Goal: Task Accomplishment & Management: Use online tool/utility

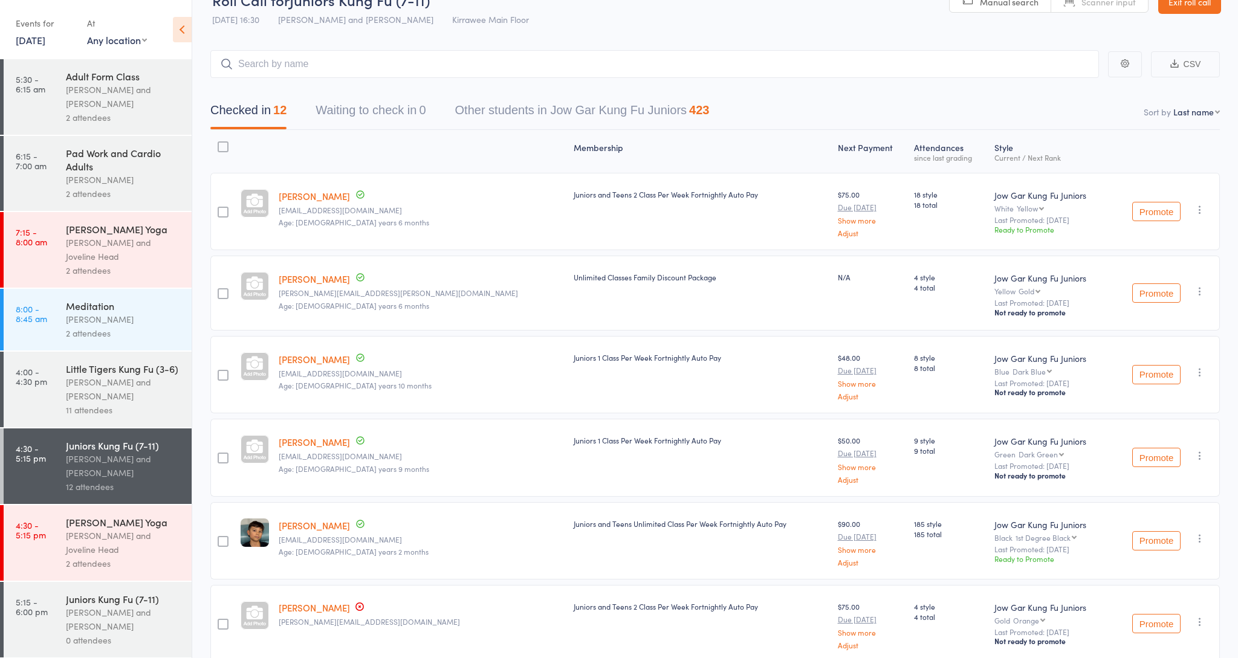
scroll to position [28, 0]
click at [291, 71] on input "search" at bounding box center [654, 64] width 889 height 28
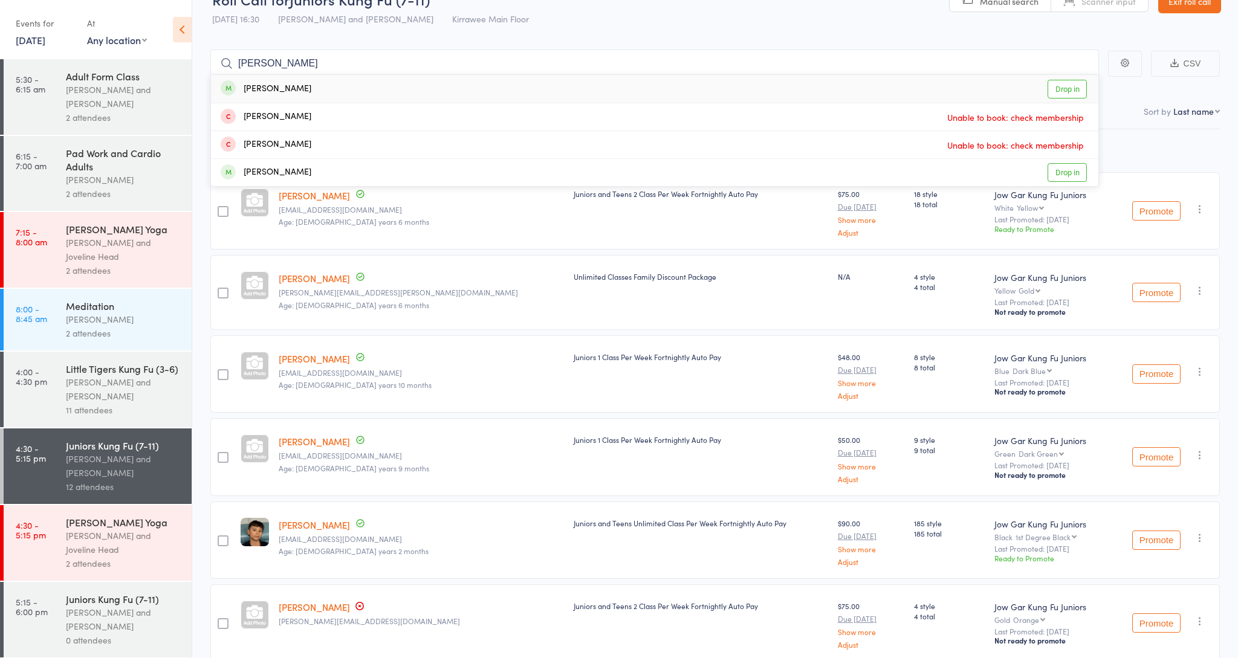
type input "[PERSON_NAME]"
click at [276, 86] on div "[PERSON_NAME]" at bounding box center [266, 89] width 91 height 14
type input "[PERSON_NAME]"
click at [286, 168] on div "[PERSON_NAME]" at bounding box center [266, 173] width 91 height 14
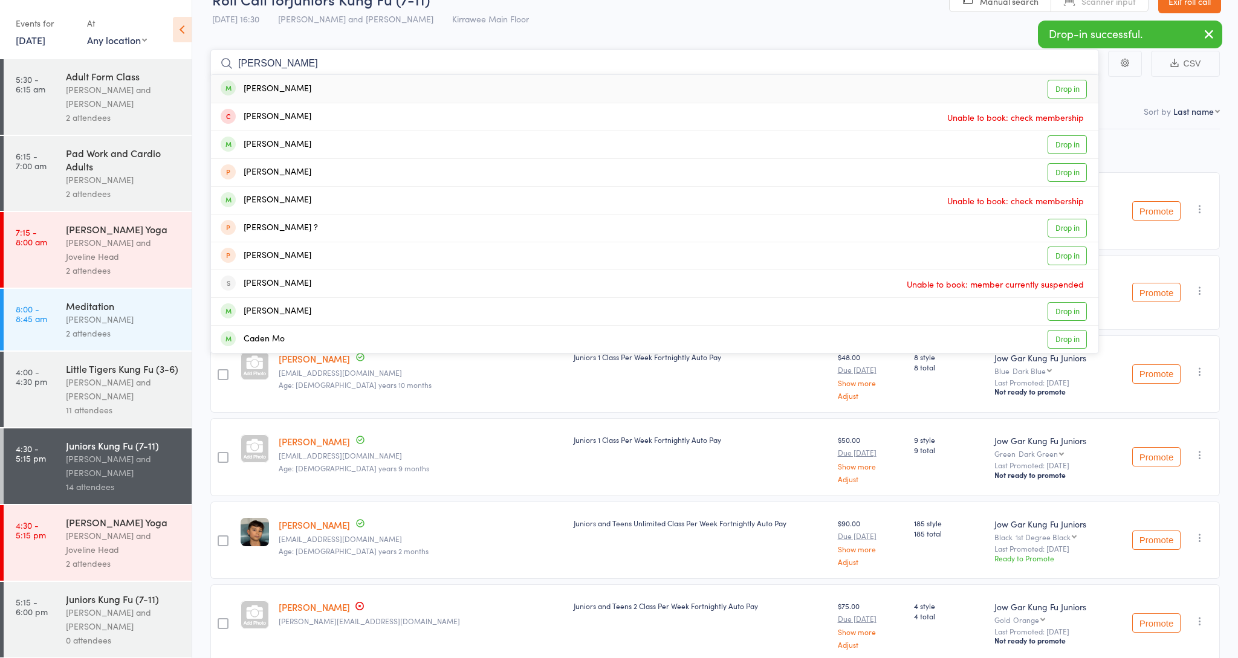
type input "[PERSON_NAME]"
click at [296, 92] on div "[PERSON_NAME]" at bounding box center [266, 89] width 91 height 14
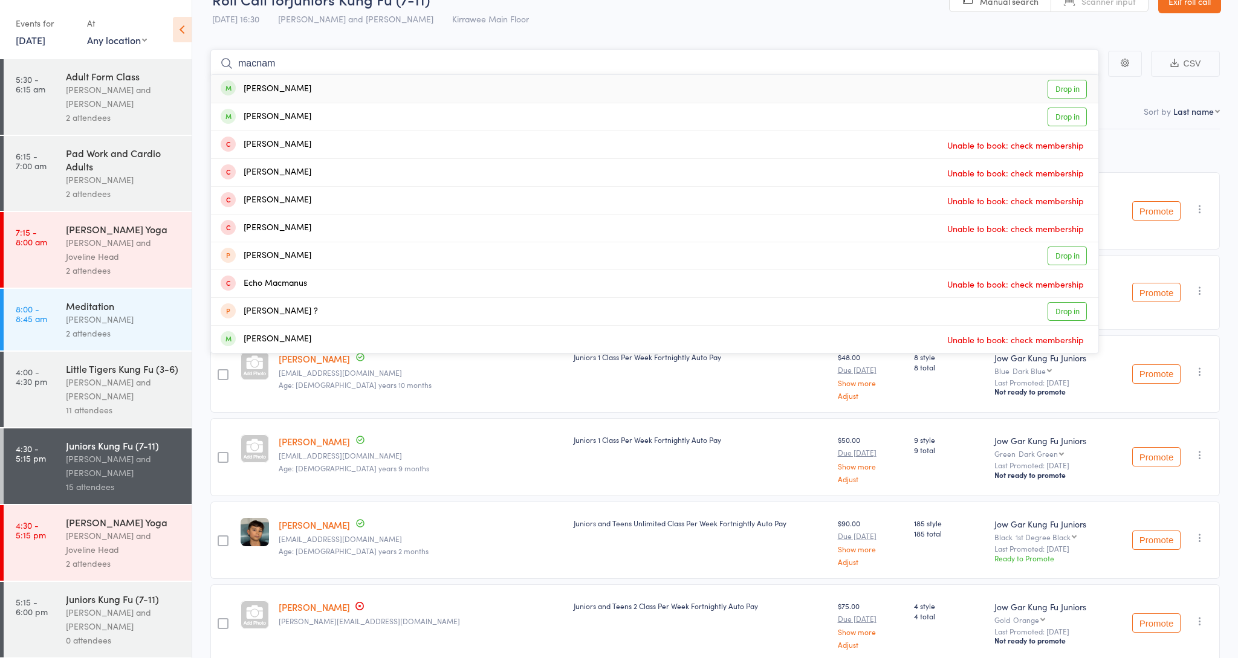
type input "macadam"
drag, startPoint x: 295, startPoint y: 115, endPoint x: 351, endPoint y: 86, distance: 62.7
click at [351, 86] on div "[PERSON_NAME] Drop in" at bounding box center [654, 89] width 887 height 28
type input "macadam"
drag, startPoint x: 351, startPoint y: 86, endPoint x: 328, endPoint y: 118, distance: 39.1
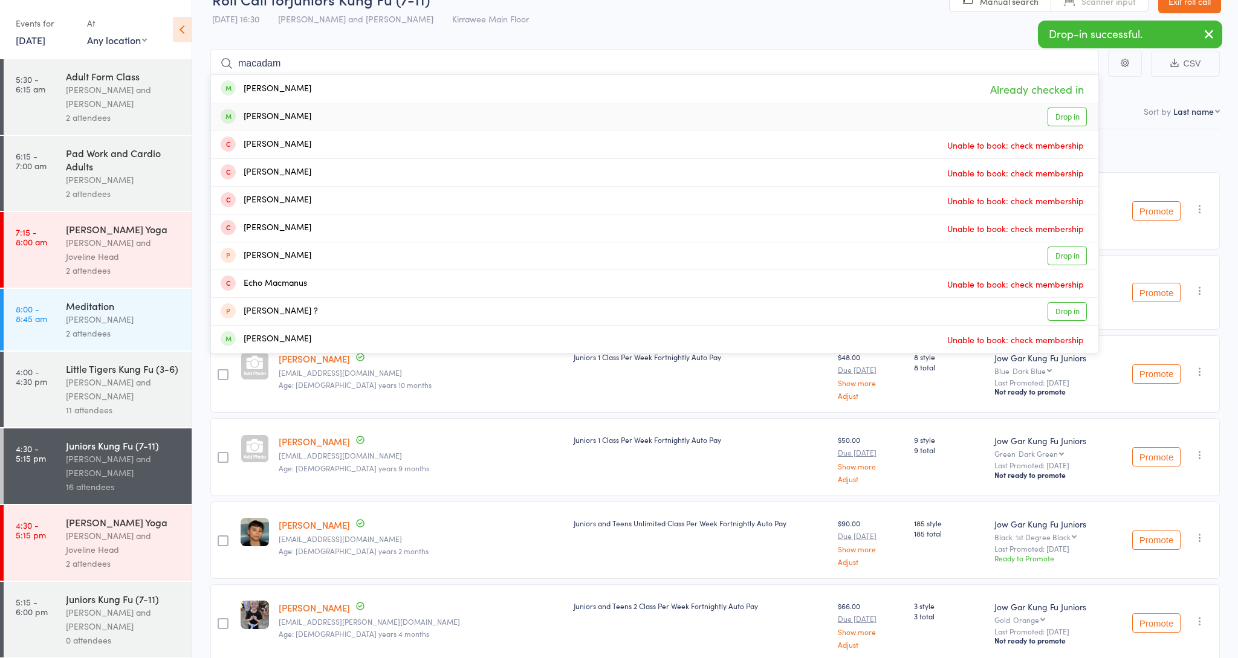
click at [328, 118] on div "[PERSON_NAME] Drop in" at bounding box center [654, 116] width 887 height 27
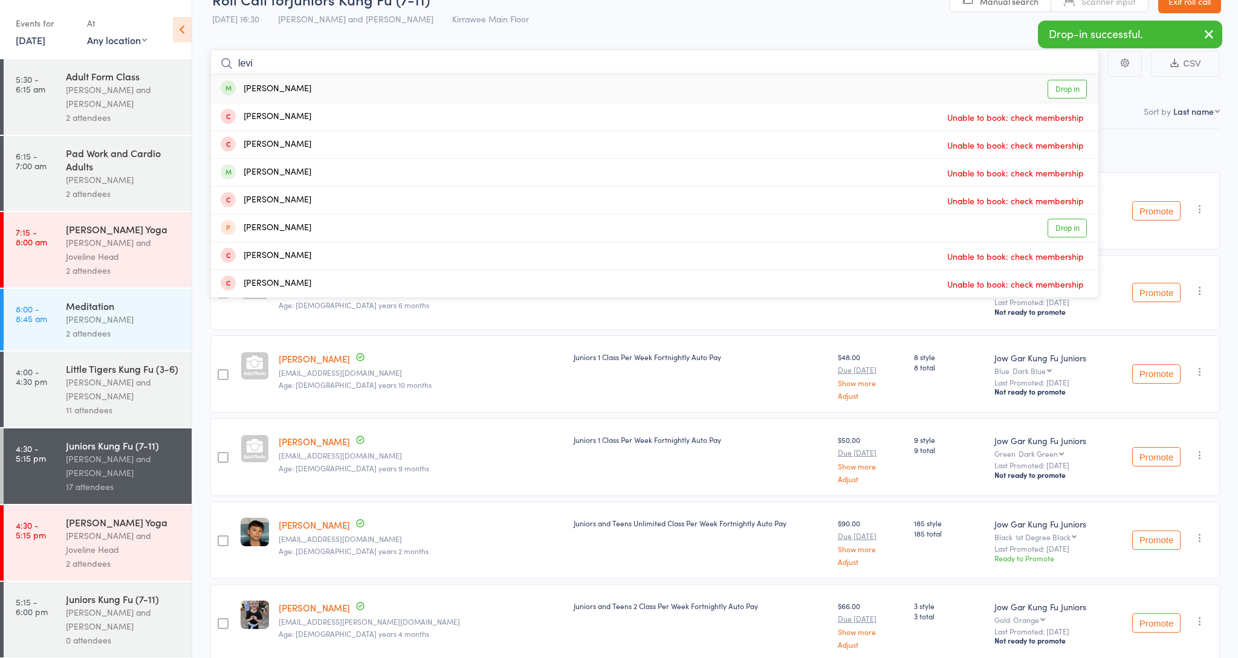
type input "Levi"
drag, startPoint x: 328, startPoint y: 118, endPoint x: 305, endPoint y: 89, distance: 37.4
click at [305, 89] on div "[PERSON_NAME] Drop in" at bounding box center [654, 89] width 887 height 28
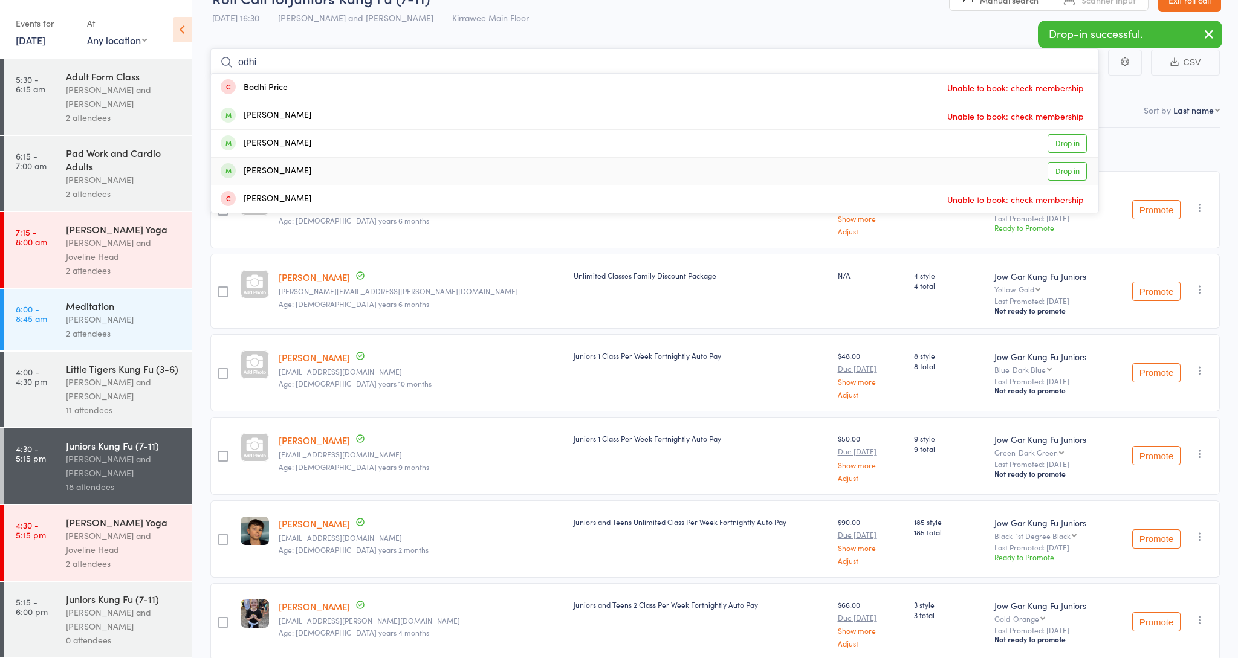
type input "odhi"
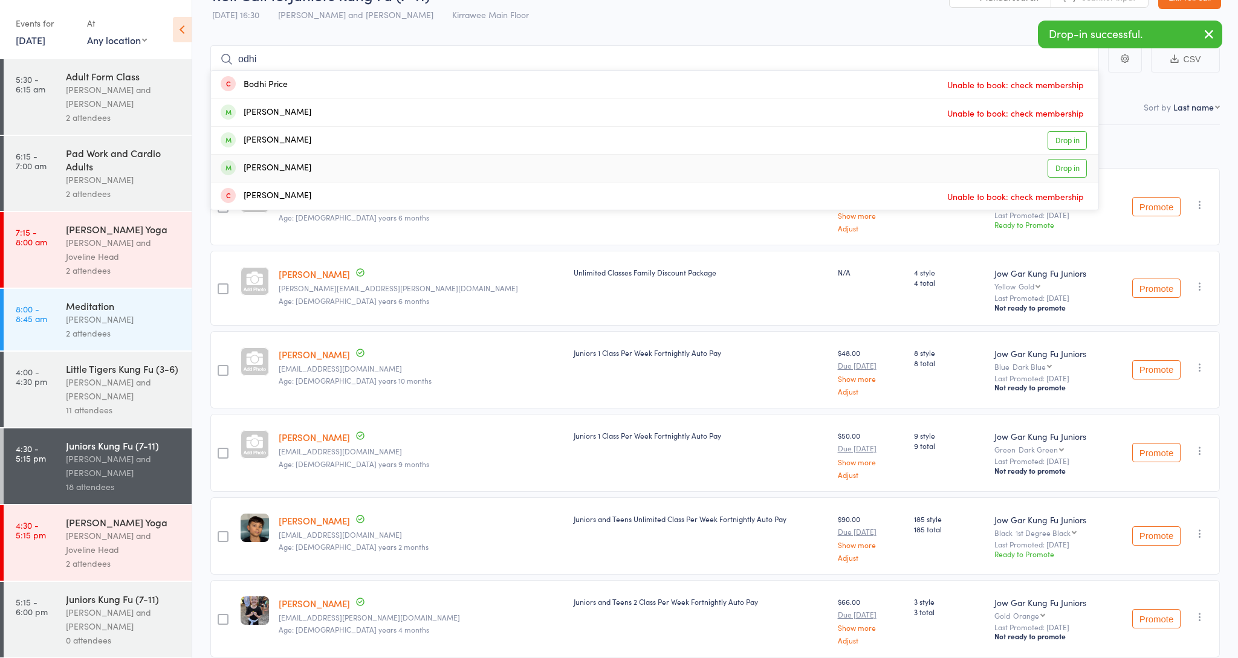
click at [303, 168] on div "Bodhi Buhagiar Drop in" at bounding box center [654, 168] width 887 height 27
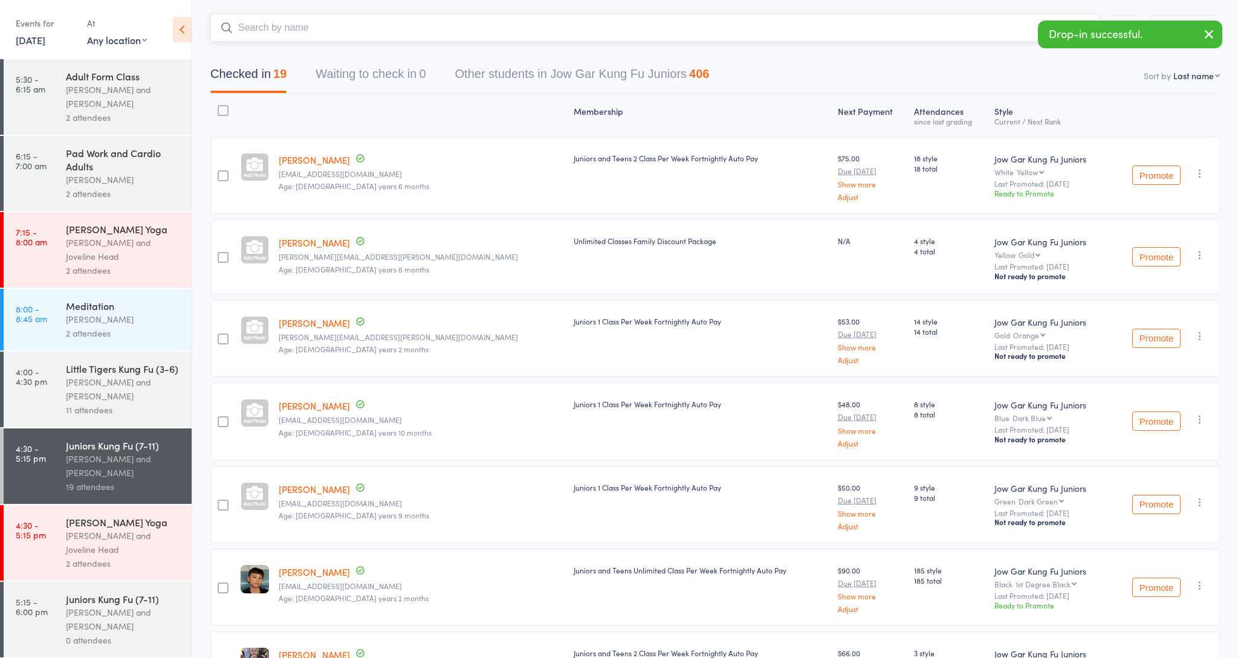
scroll to position [0, 0]
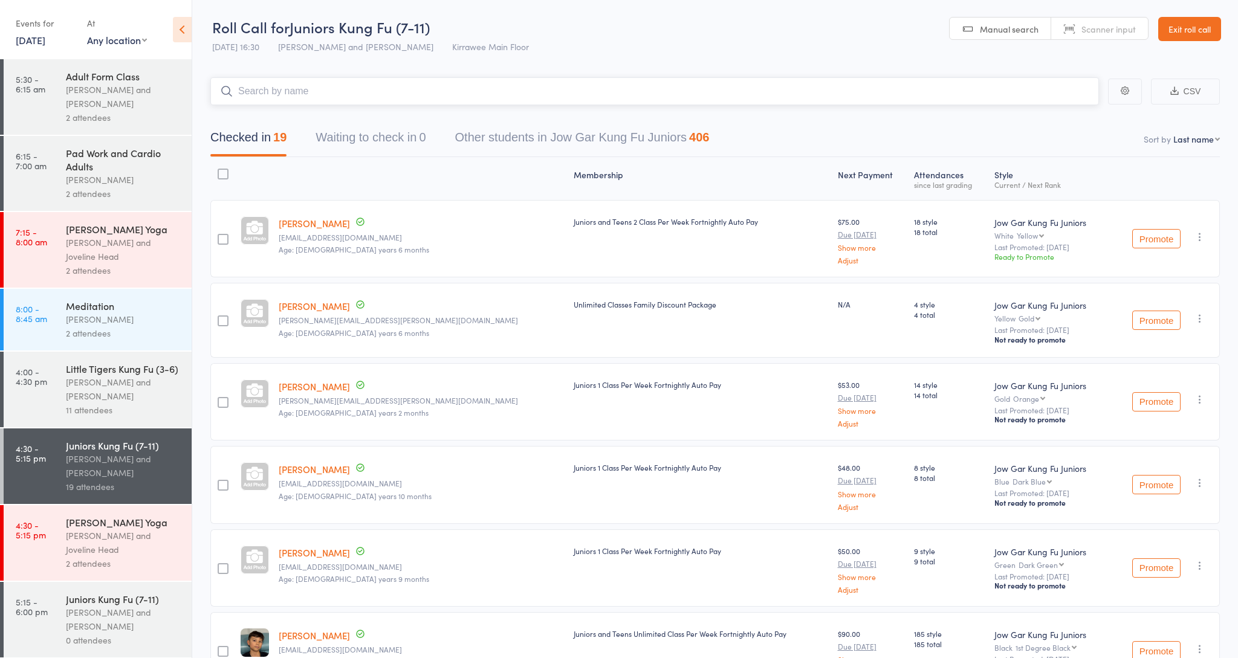
click at [457, 86] on input "search" at bounding box center [654, 91] width 889 height 28
type input "s"
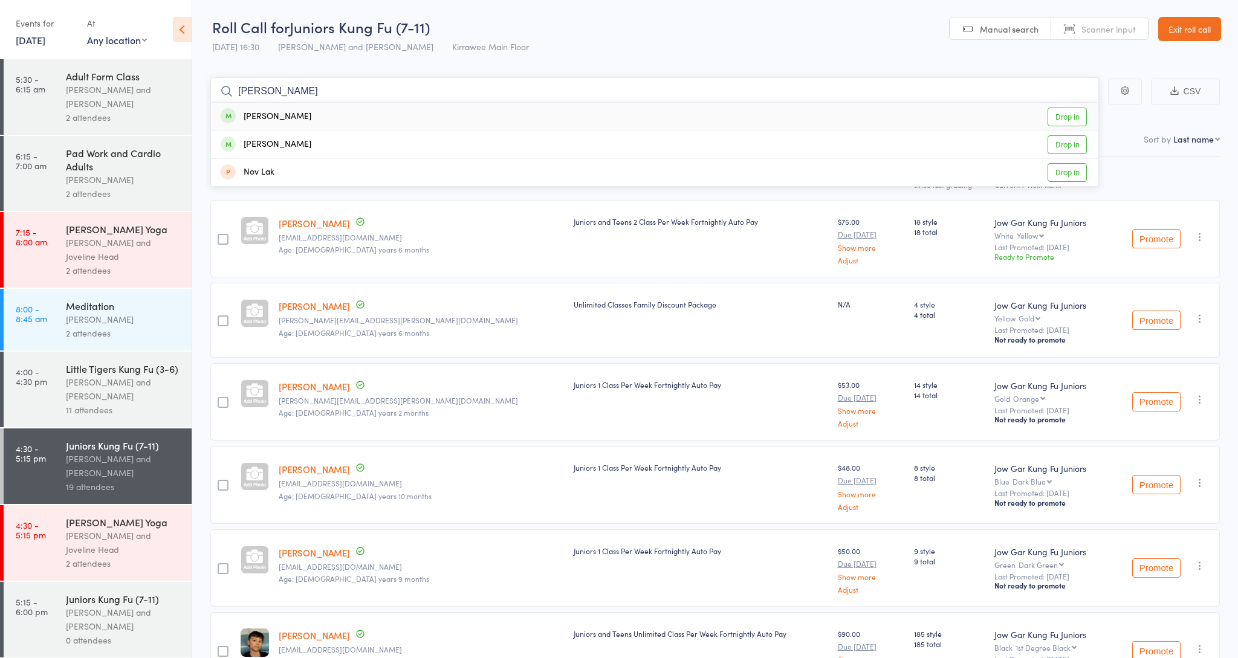
type input "normal"
drag, startPoint x: 466, startPoint y: 0, endPoint x: 378, endPoint y: 115, distance: 144.1
click at [378, 115] on div "[PERSON_NAME] Drop in" at bounding box center [654, 117] width 887 height 28
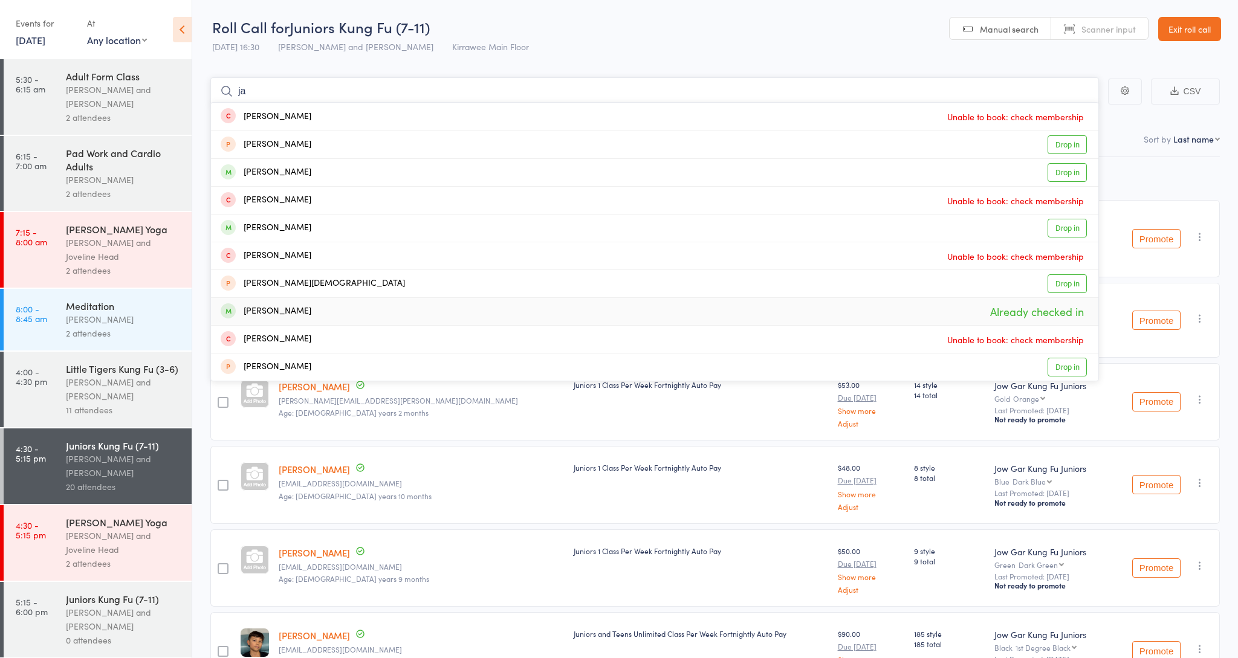
type input "j"
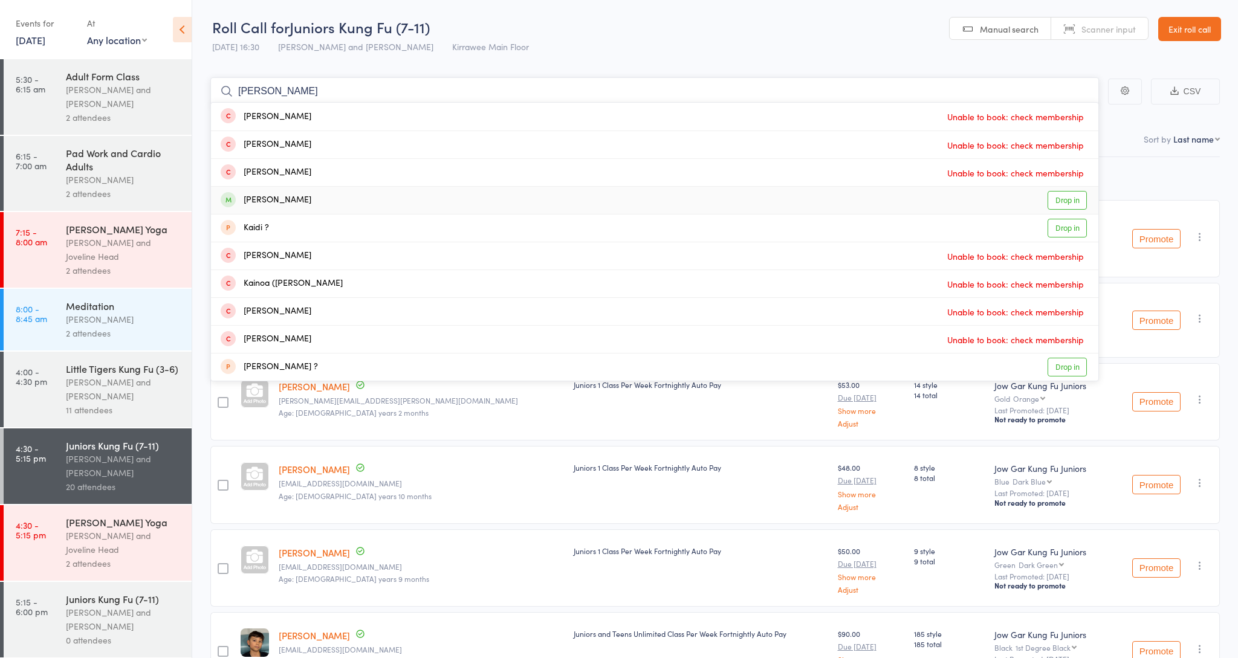
type input "[PERSON_NAME]"
click at [277, 200] on div "[PERSON_NAME]" at bounding box center [266, 200] width 91 height 14
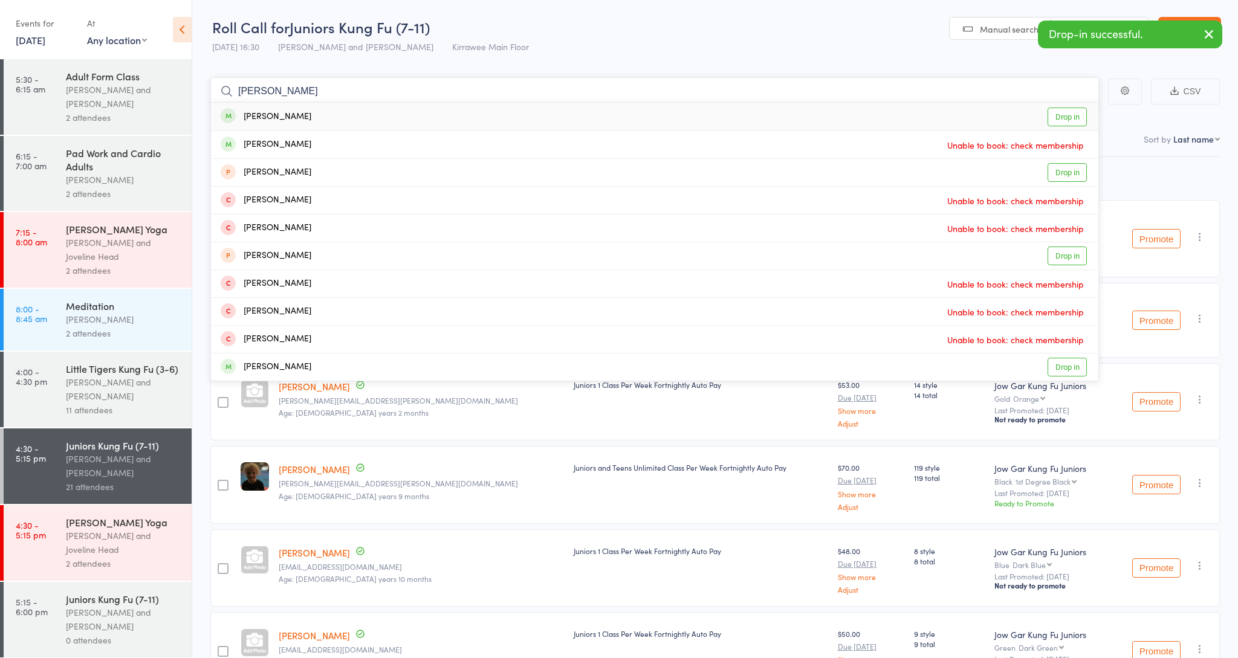
type input "[PERSON_NAME]"
click at [293, 117] on div "[PERSON_NAME]" at bounding box center [266, 117] width 91 height 14
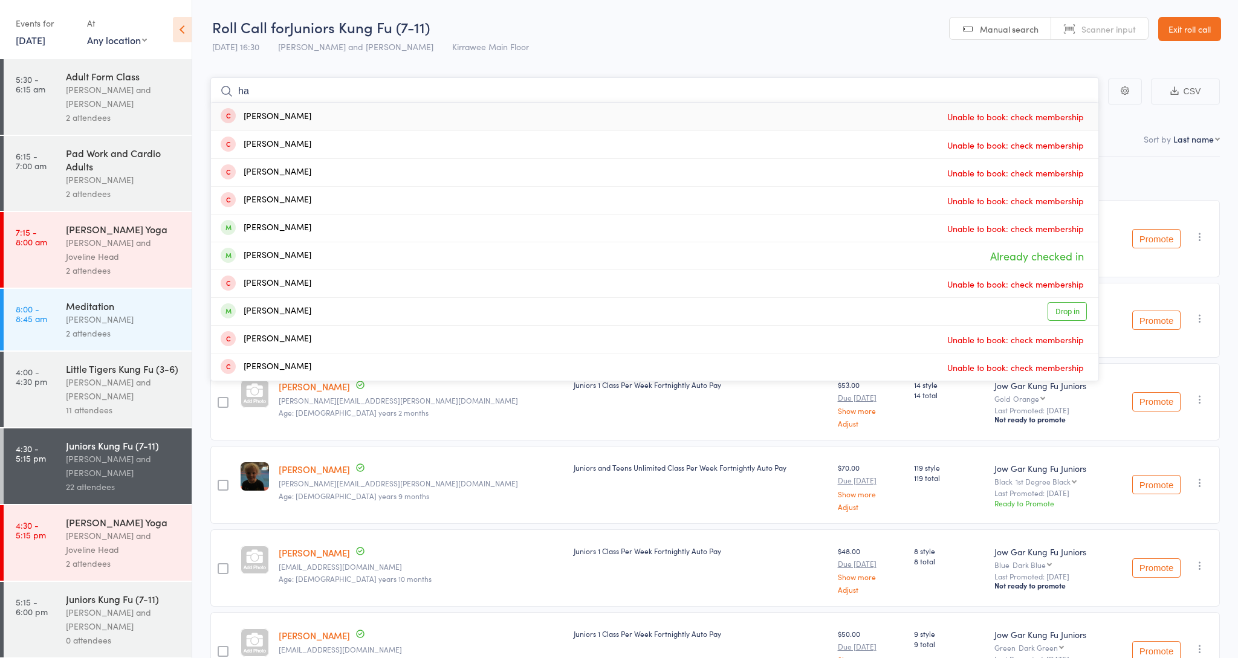
type input "h"
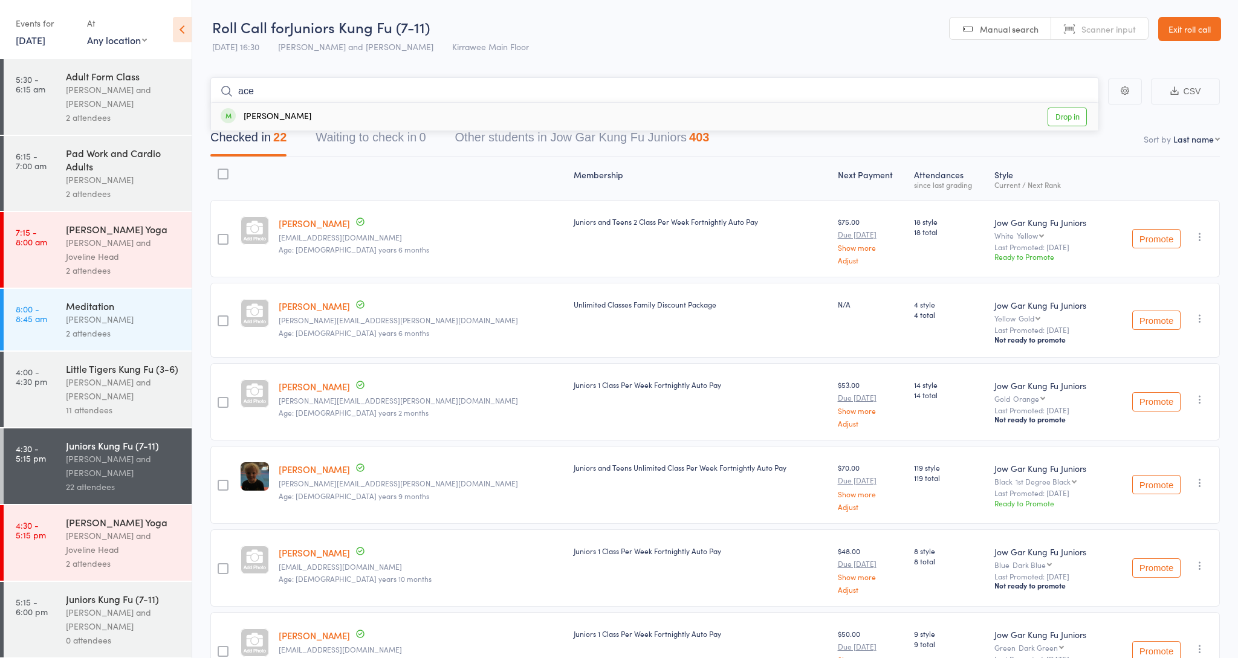
type input "ace"
click at [302, 111] on div "[PERSON_NAME] Drop in" at bounding box center [654, 117] width 887 height 28
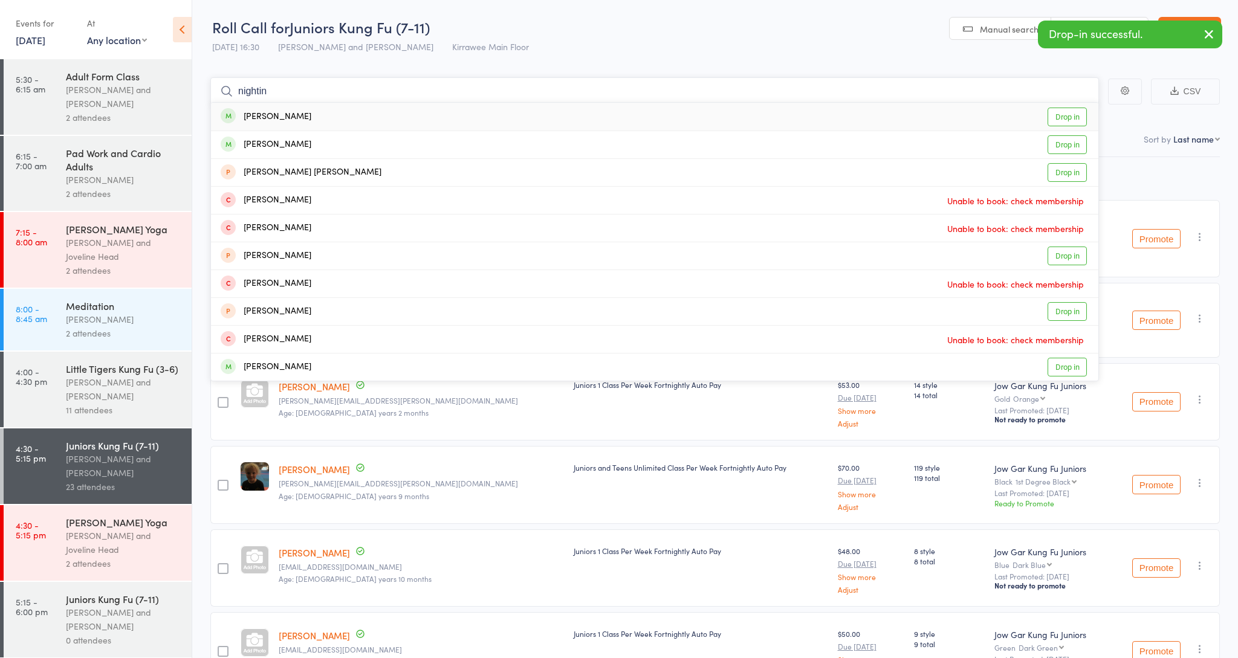
type input "nightin"
click at [303, 119] on div "[PERSON_NAME]" at bounding box center [266, 117] width 91 height 14
type input "fighting"
drag, startPoint x: 303, startPoint y: 119, endPoint x: 317, endPoint y: 141, distance: 26.2
click at [317, 141] on div "[PERSON_NAME] Drop in" at bounding box center [654, 144] width 887 height 27
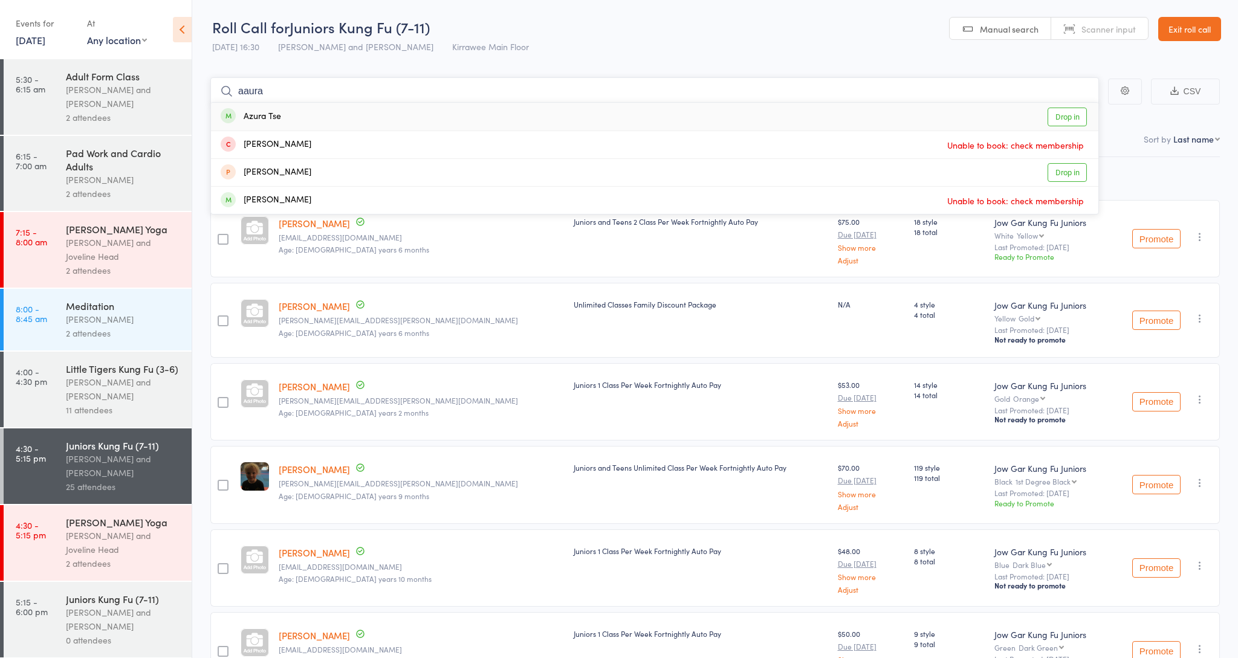
type input "aura"
drag, startPoint x: 255, startPoint y: 86, endPoint x: 307, endPoint y: 114, distance: 59.5
click at [307, 114] on div "Azura Tse Drop in" at bounding box center [654, 117] width 887 height 28
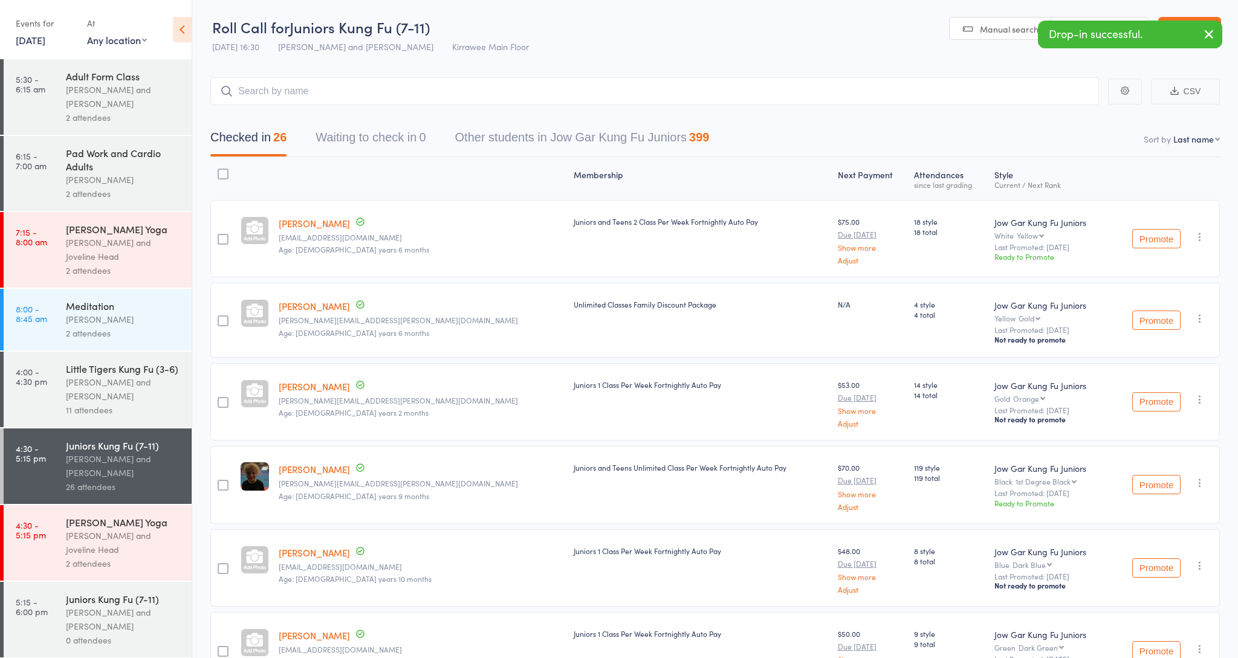
drag, startPoint x: 96, startPoint y: 605, endPoint x: 93, endPoint y: 595, distance: 9.4
click at [96, 605] on div "Juniors Kung Fu (7-11)" at bounding box center [123, 598] width 115 height 13
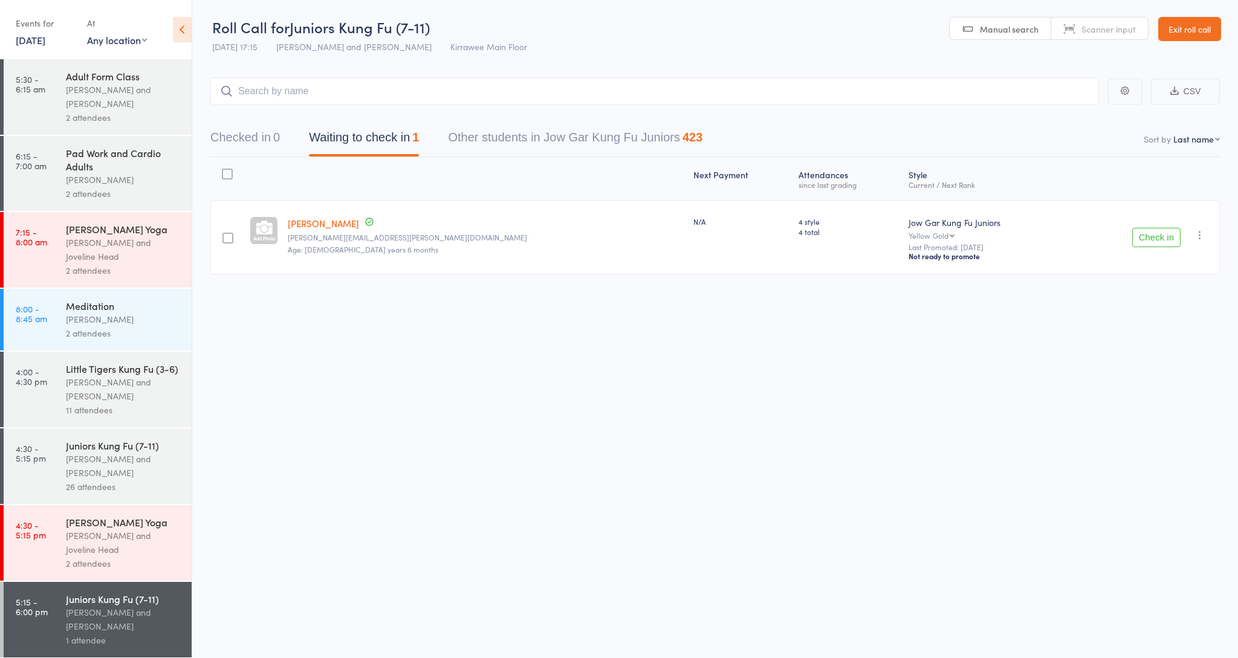
click at [1152, 244] on button "Check in" at bounding box center [1156, 237] width 48 height 19
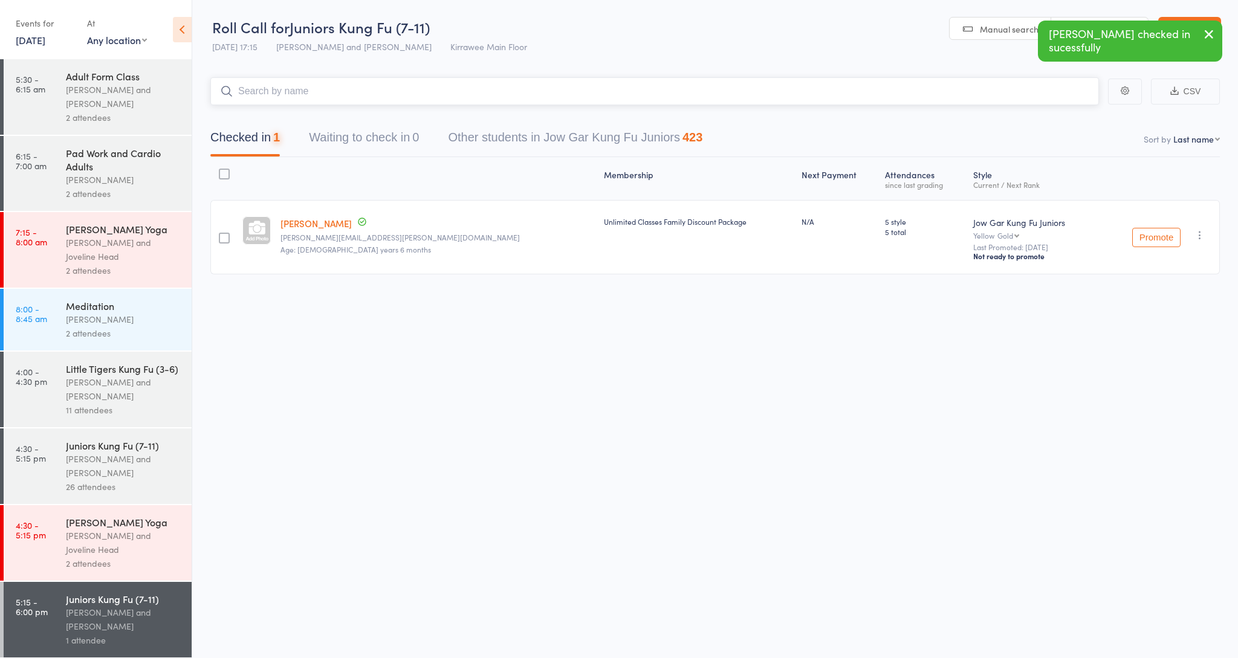
click at [331, 97] on input "search" at bounding box center [654, 91] width 889 height 28
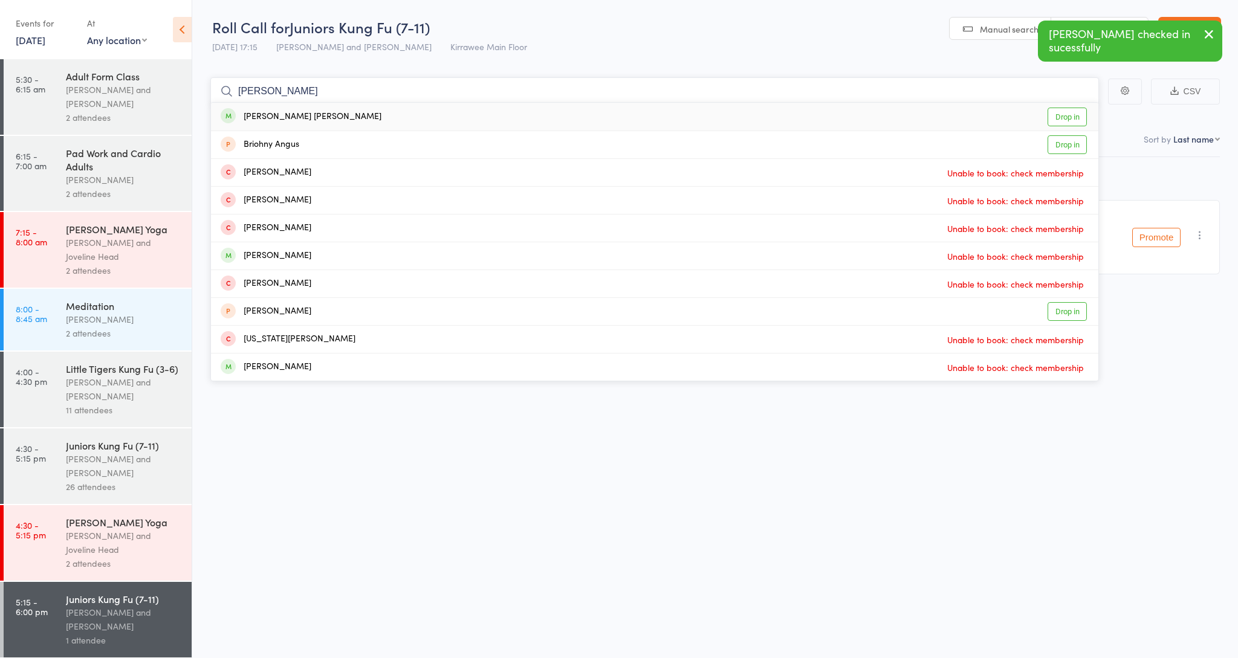
type input "brine"
drag, startPoint x: 331, startPoint y: 97, endPoint x: 331, endPoint y: 123, distance: 26.0
click at [331, 123] on div "[PERSON_NAME] [PERSON_NAME] Drop in" at bounding box center [654, 117] width 887 height 28
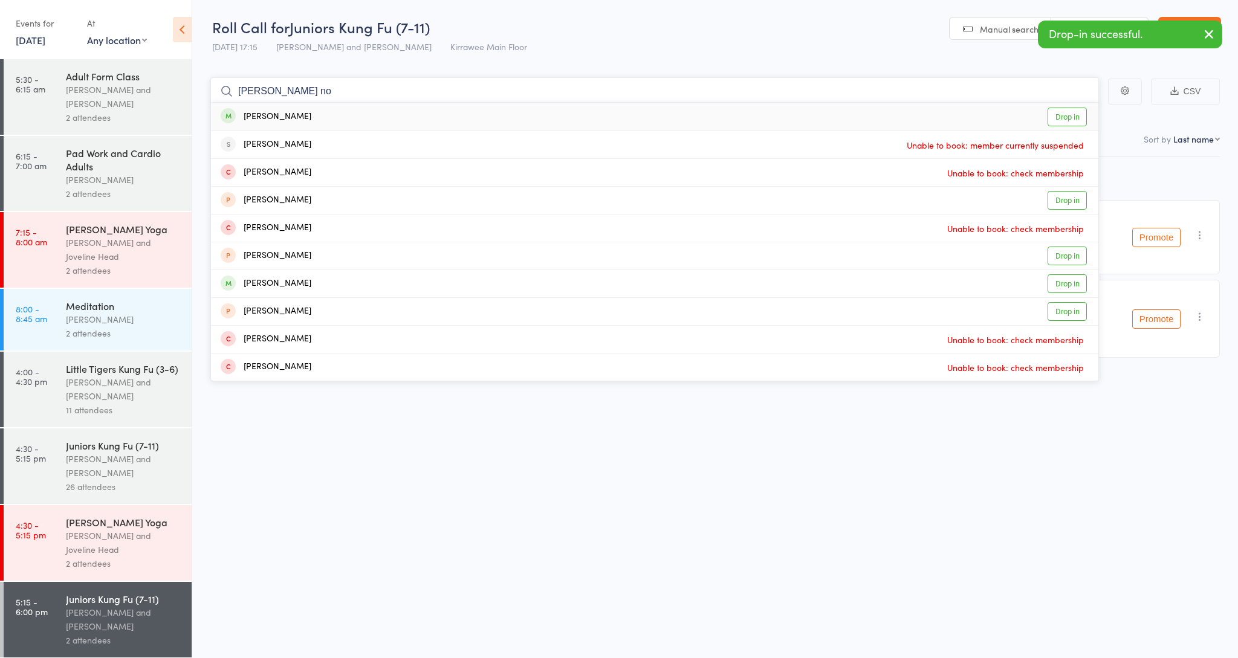
type input "[PERSON_NAME] no"
click at [276, 119] on div "[PERSON_NAME]" at bounding box center [266, 117] width 91 height 14
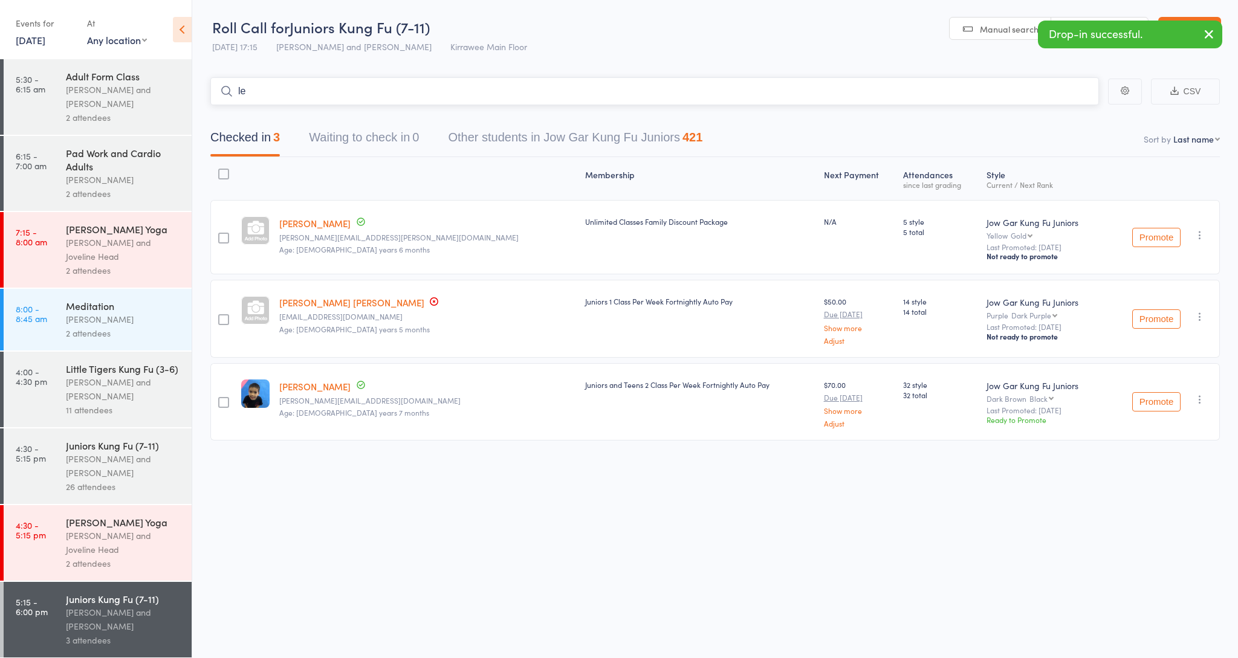
type input "l"
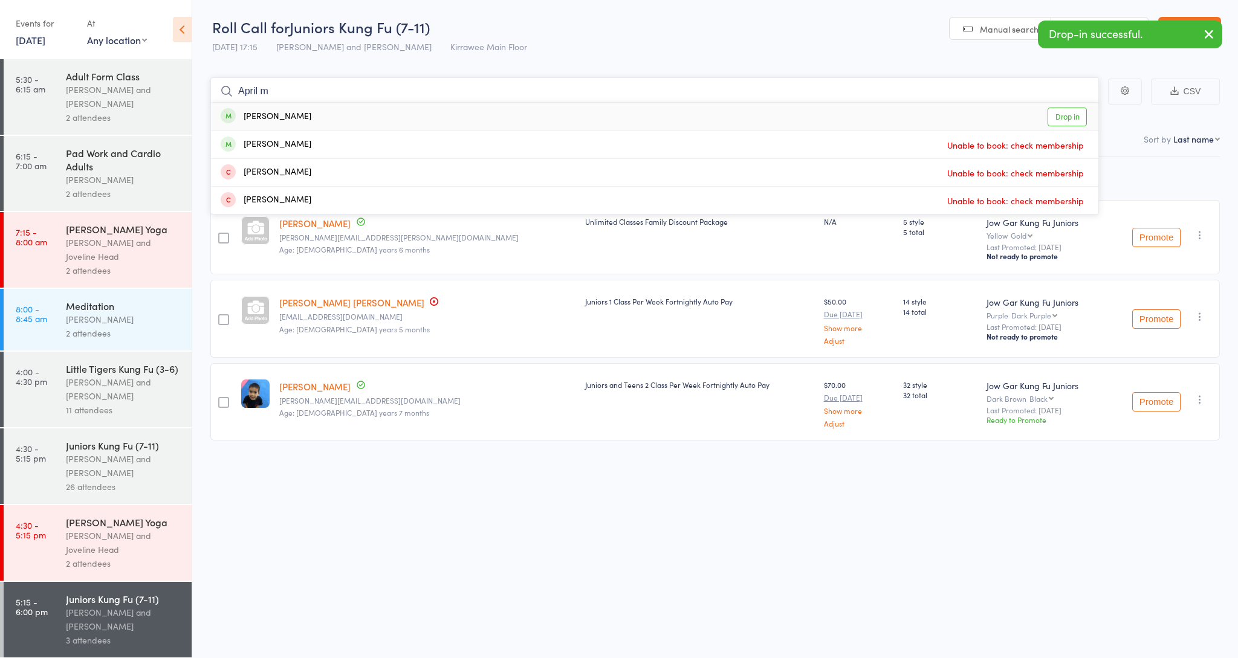
type input "April m"
click at [308, 118] on div "[PERSON_NAME]" at bounding box center [266, 117] width 91 height 14
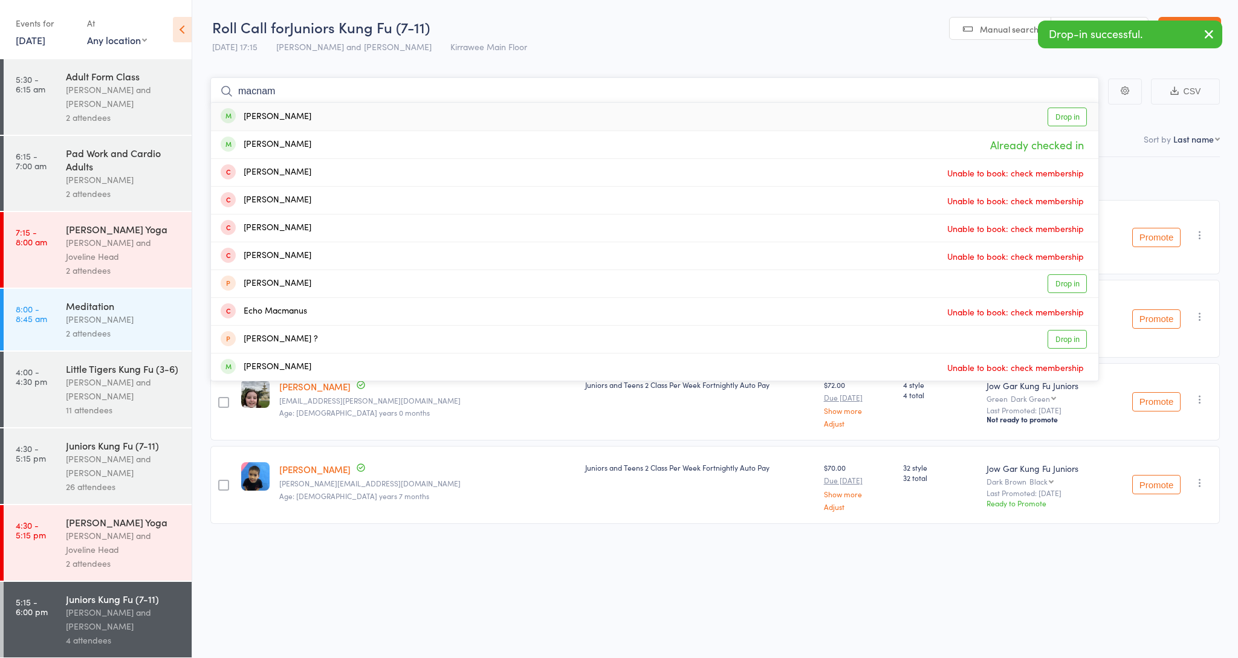
type input "macadam"
drag, startPoint x: 308, startPoint y: 118, endPoint x: 355, endPoint y: 115, distance: 47.2
click at [355, 115] on div "[PERSON_NAME] Drop in" at bounding box center [654, 117] width 887 height 28
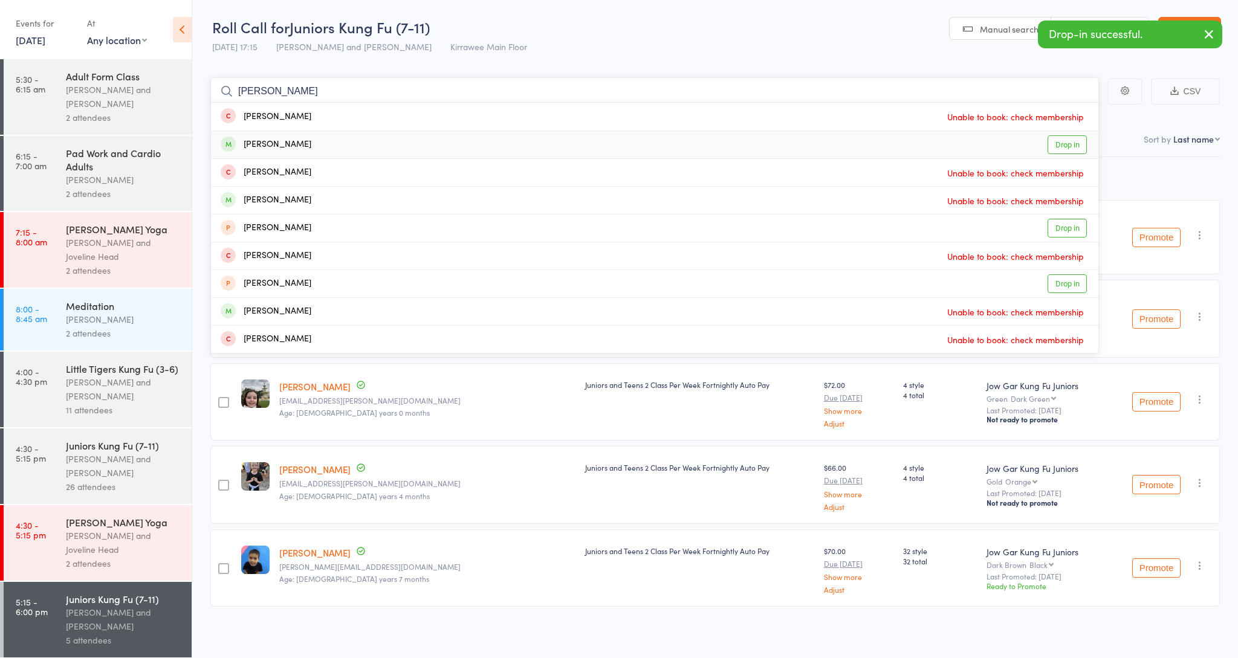
type input "[PERSON_NAME]"
click at [311, 142] on div "[PERSON_NAME]" at bounding box center [266, 145] width 91 height 14
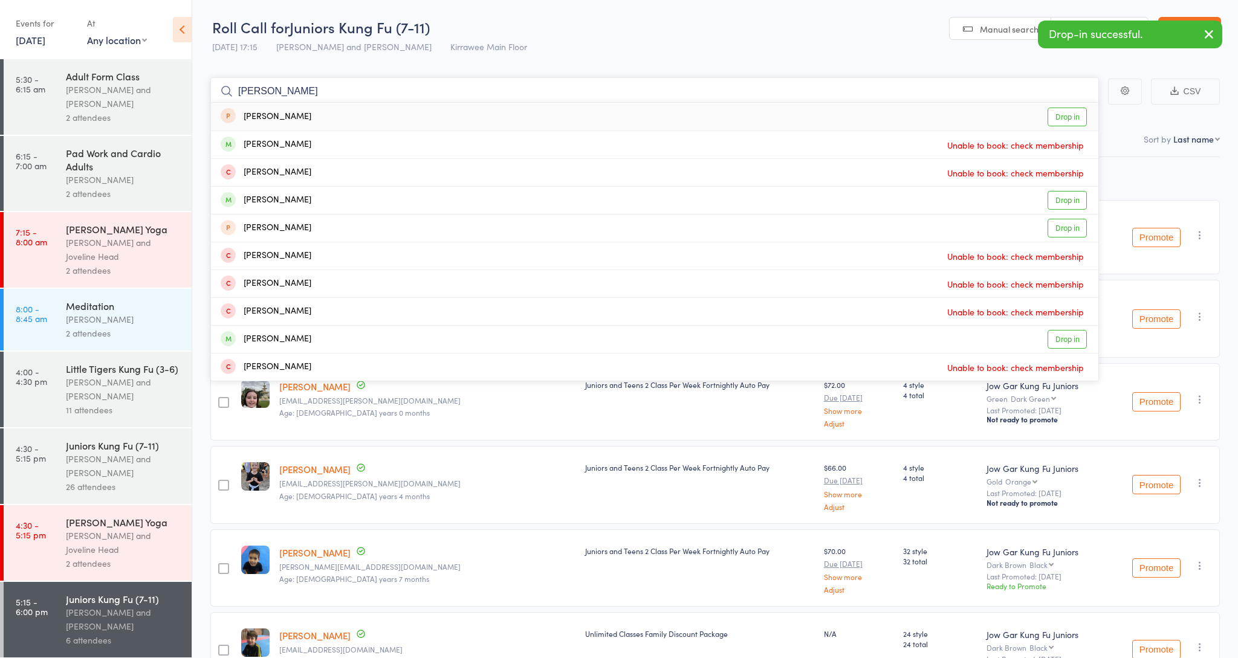
type input "[PERSON_NAME]"
drag, startPoint x: 315, startPoint y: 142, endPoint x: 316, endPoint y: 204, distance: 62.3
click at [316, 204] on div "[PERSON_NAME] Drop in" at bounding box center [654, 200] width 887 height 27
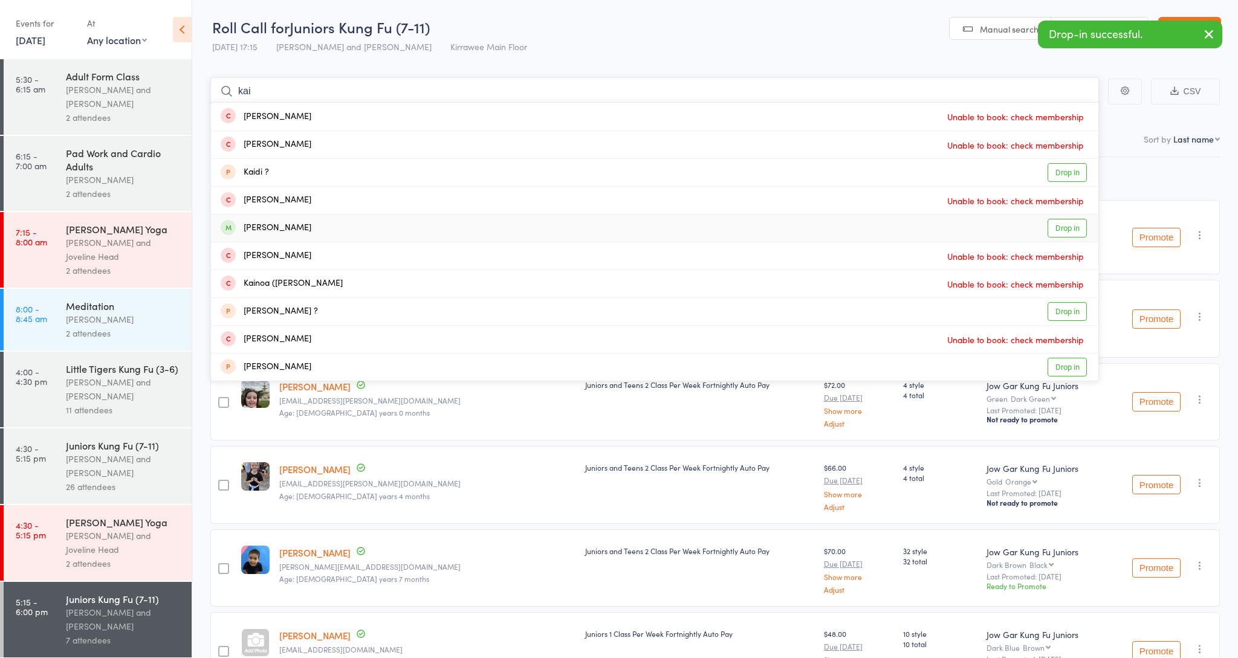
type input "kai"
click at [284, 236] on div "[PERSON_NAME] Drop in" at bounding box center [654, 228] width 887 height 27
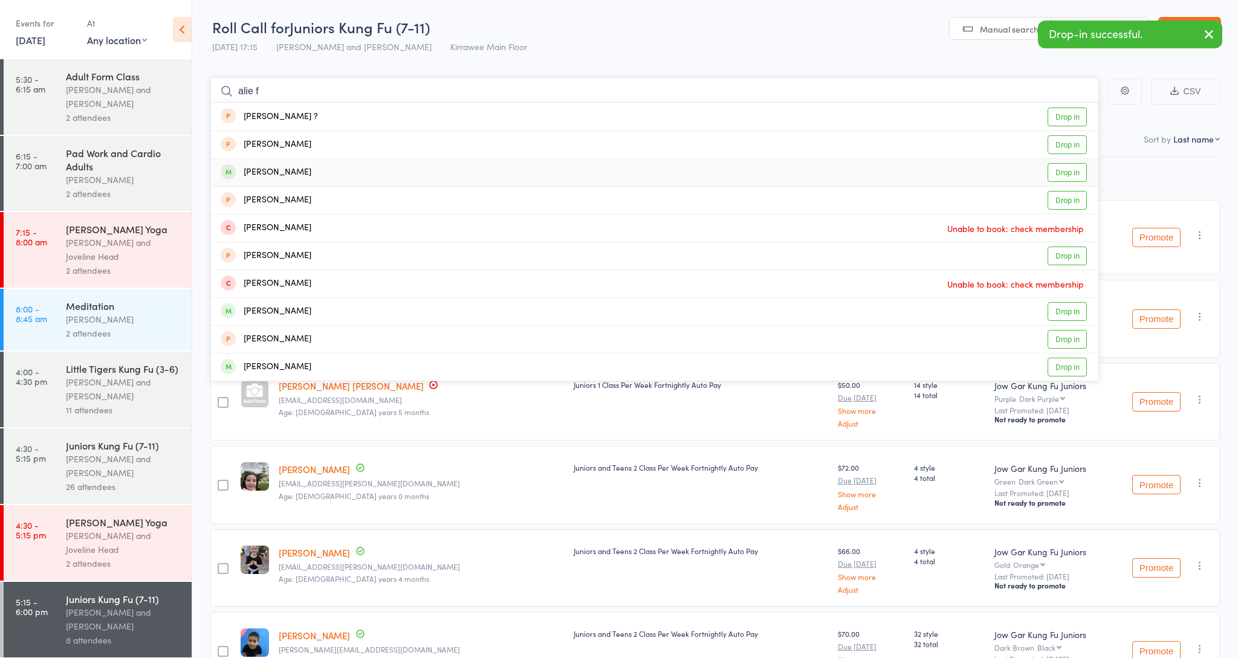
type input "alie f"
click at [279, 166] on div "[PERSON_NAME]" at bounding box center [266, 173] width 91 height 14
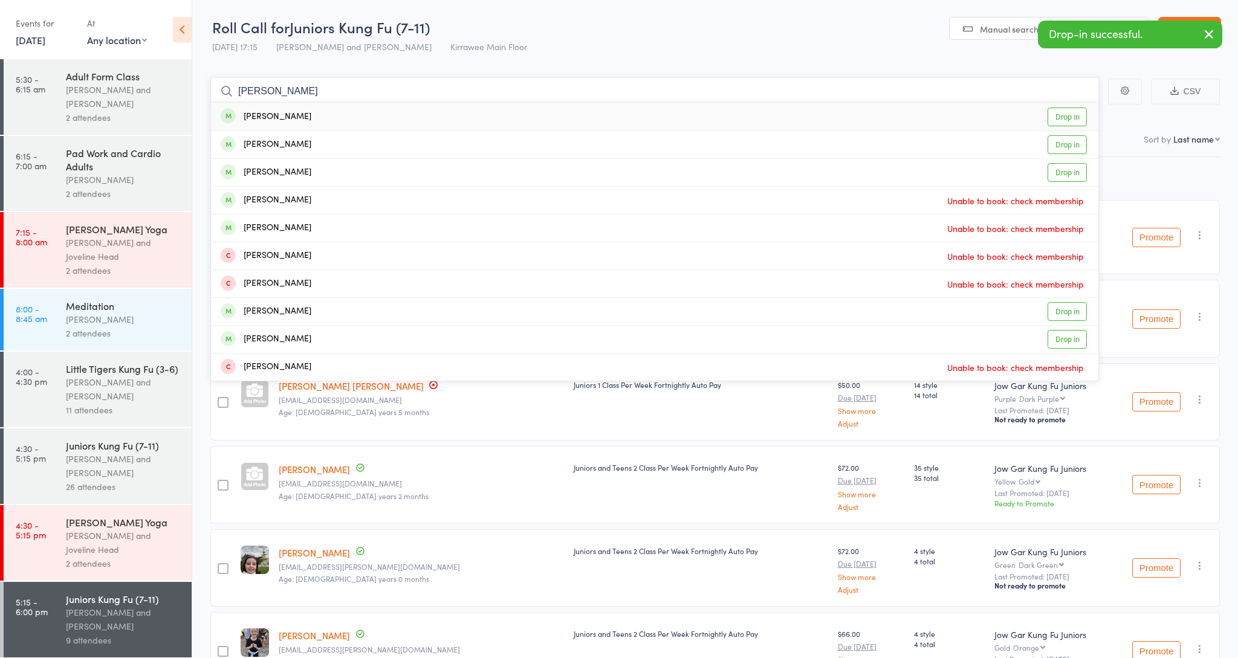
type input "[PERSON_NAME]"
drag, startPoint x: 279, startPoint y: 166, endPoint x: 314, endPoint y: 144, distance: 41.5
click at [314, 144] on div "[PERSON_NAME] Drop in" at bounding box center [654, 144] width 887 height 27
type input "[PERSON_NAME]"
click at [306, 111] on div "[PERSON_NAME] Drop in" at bounding box center [654, 117] width 887 height 28
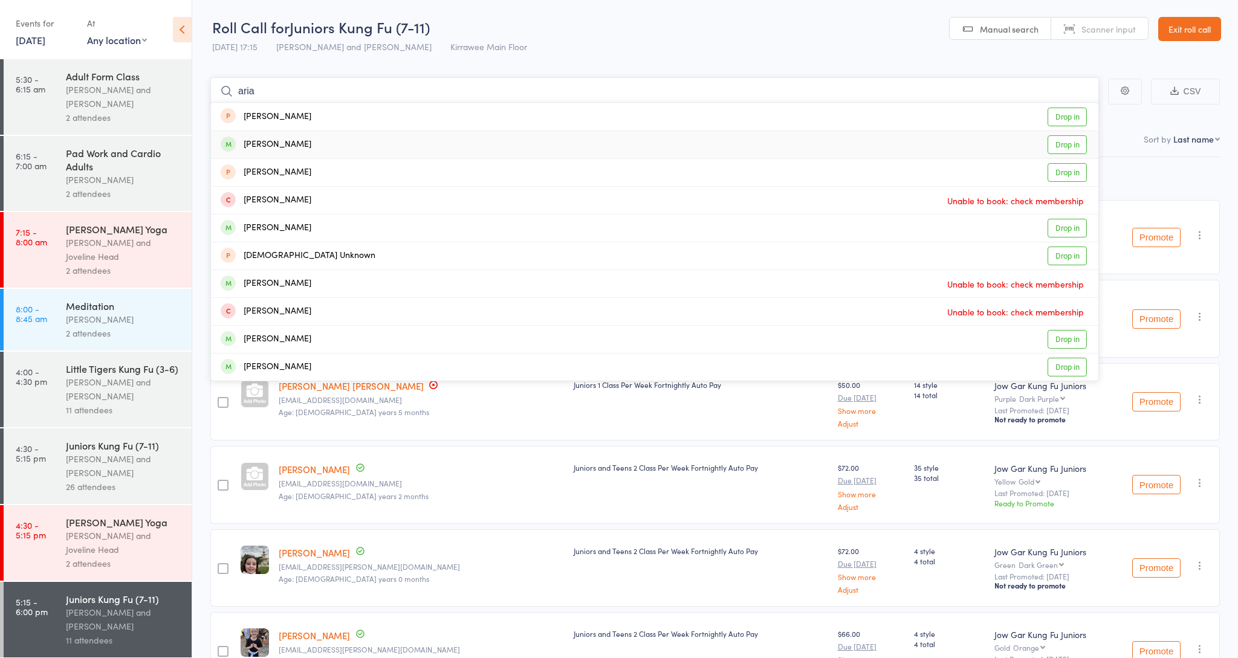
type input "aria"
click at [287, 147] on div "[PERSON_NAME]" at bounding box center [266, 145] width 91 height 14
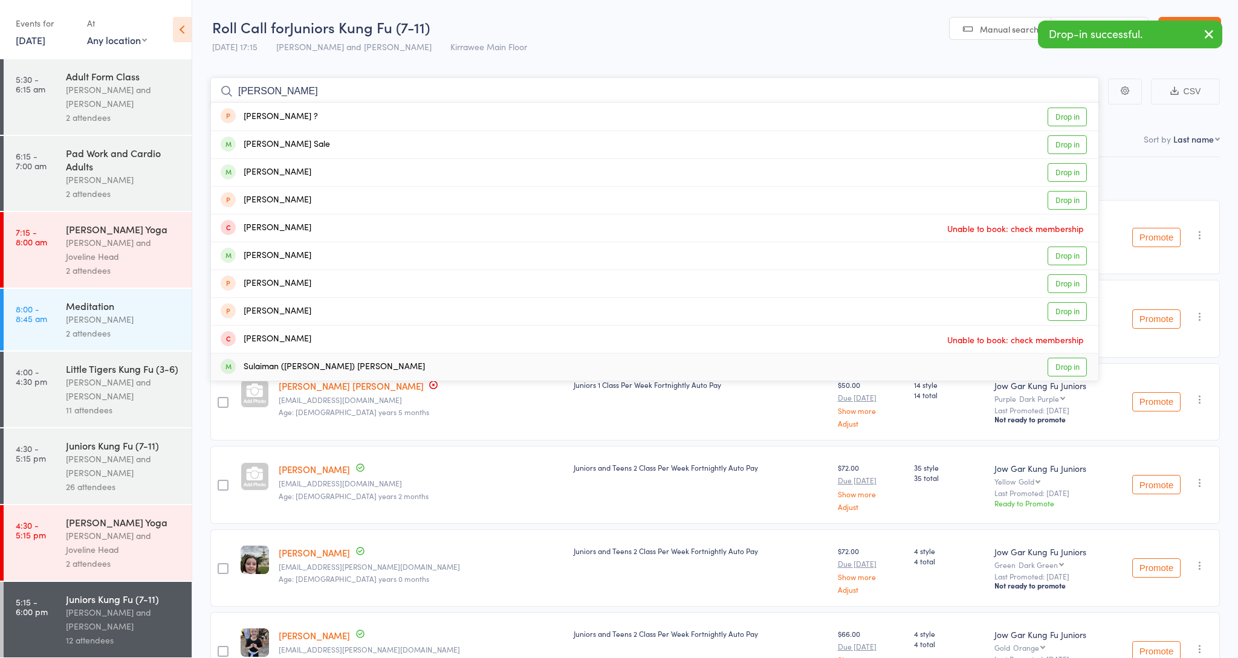
type input "[PERSON_NAME]"
click at [287, 358] on div "Sulaiman ([PERSON_NAME]) [PERSON_NAME] Drop in" at bounding box center [654, 367] width 887 height 27
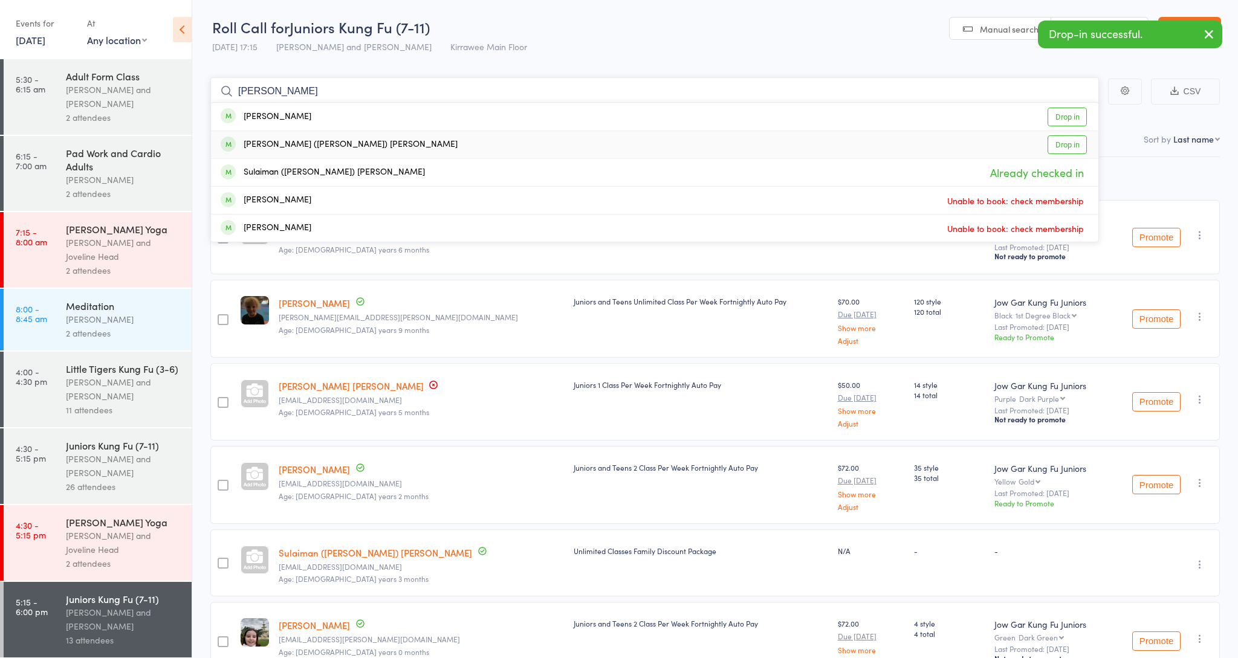
type input "[PERSON_NAME]"
click at [287, 147] on div "[PERSON_NAME] ([PERSON_NAME]) [PERSON_NAME]" at bounding box center [339, 145] width 237 height 14
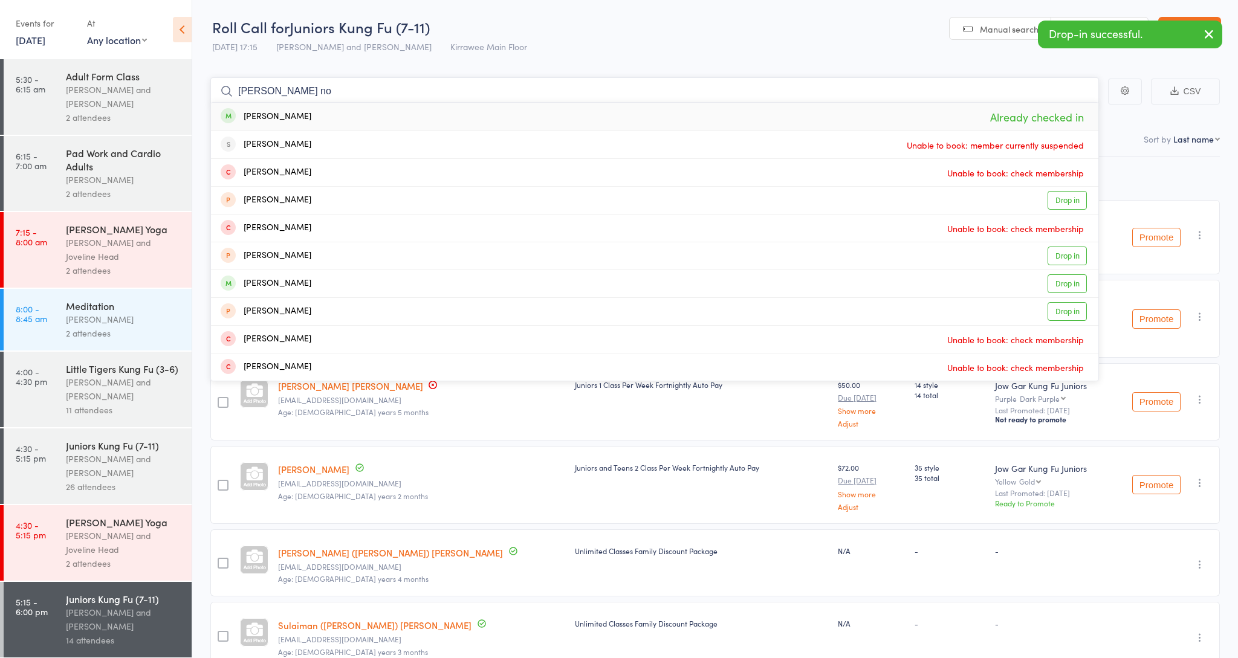
type input "[PERSON_NAME] no"
click at [277, 119] on div "[PERSON_NAME]" at bounding box center [266, 117] width 91 height 14
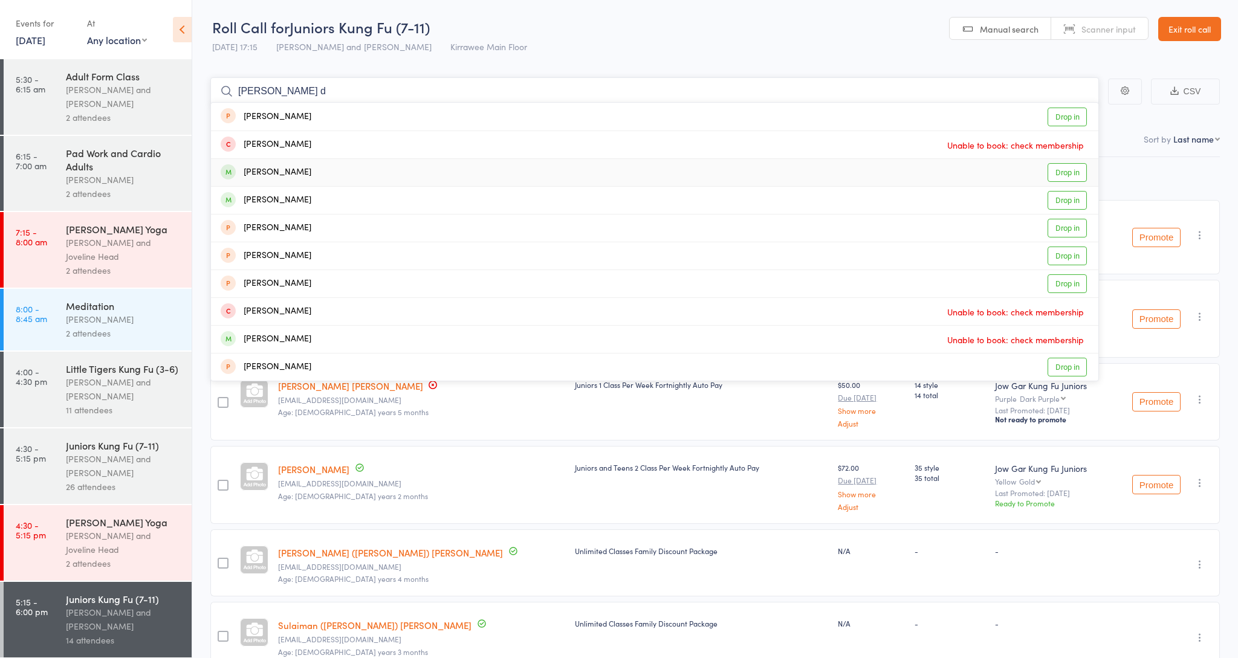
type input "[PERSON_NAME] d"
click at [285, 168] on div "[PERSON_NAME]" at bounding box center [266, 173] width 91 height 14
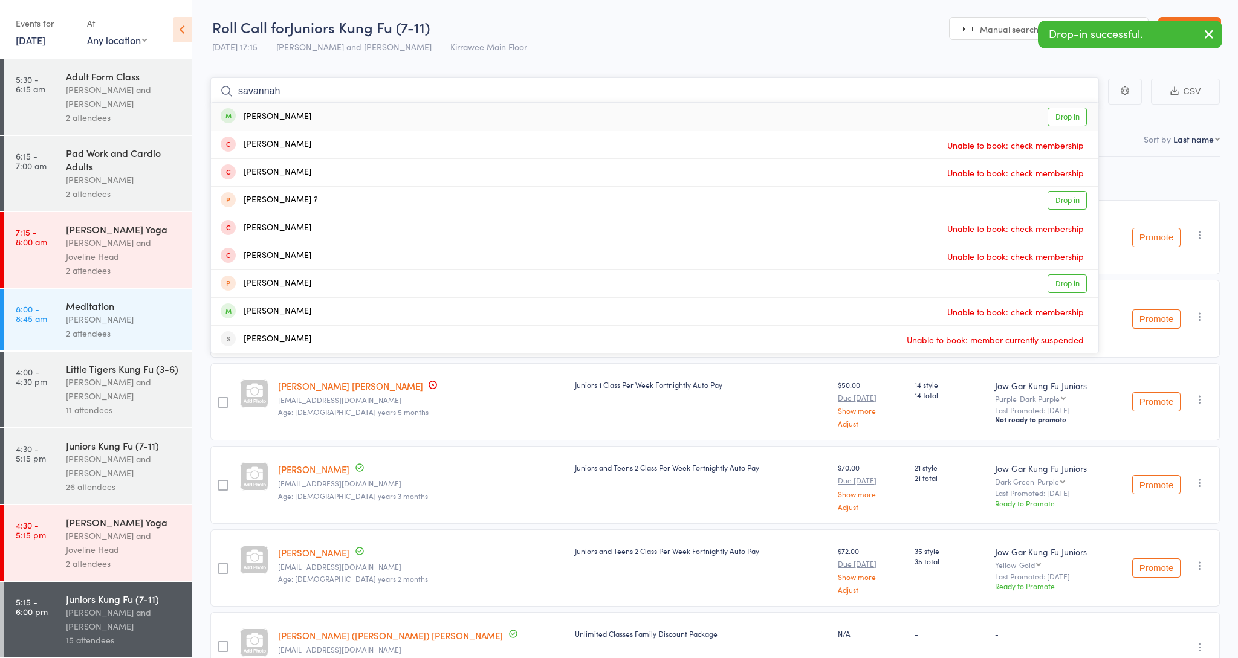
type input "savannah"
click at [288, 117] on div "[PERSON_NAME]" at bounding box center [266, 116] width 91 height 14
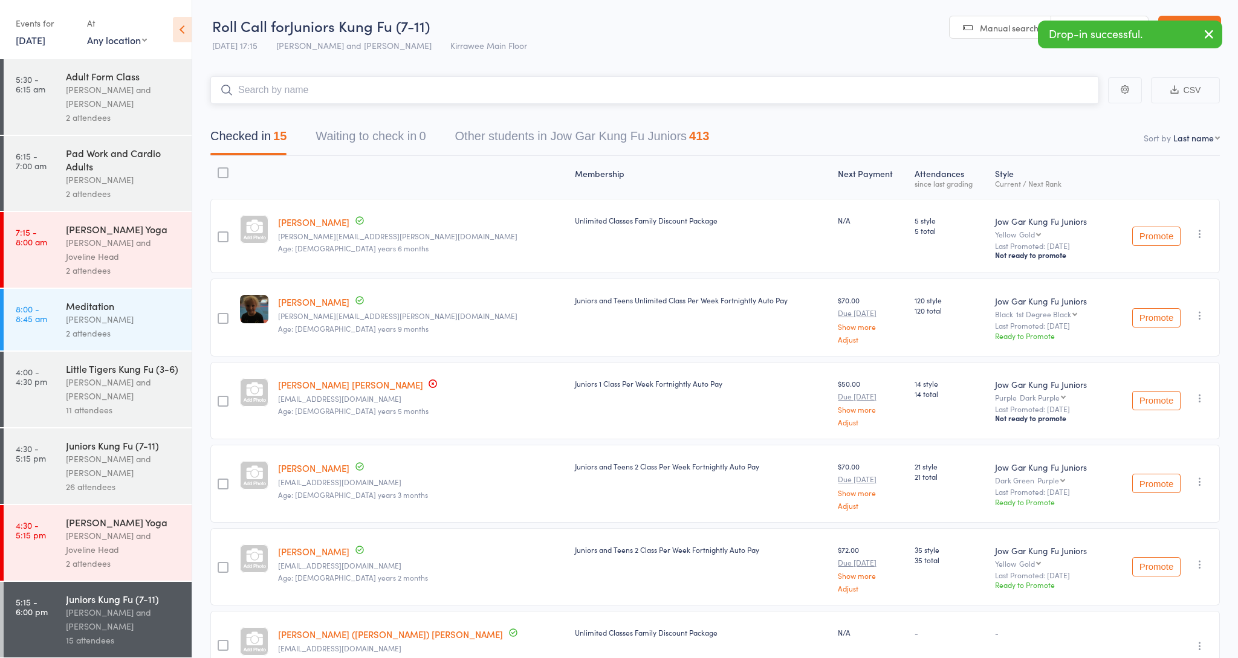
scroll to position [1, 0]
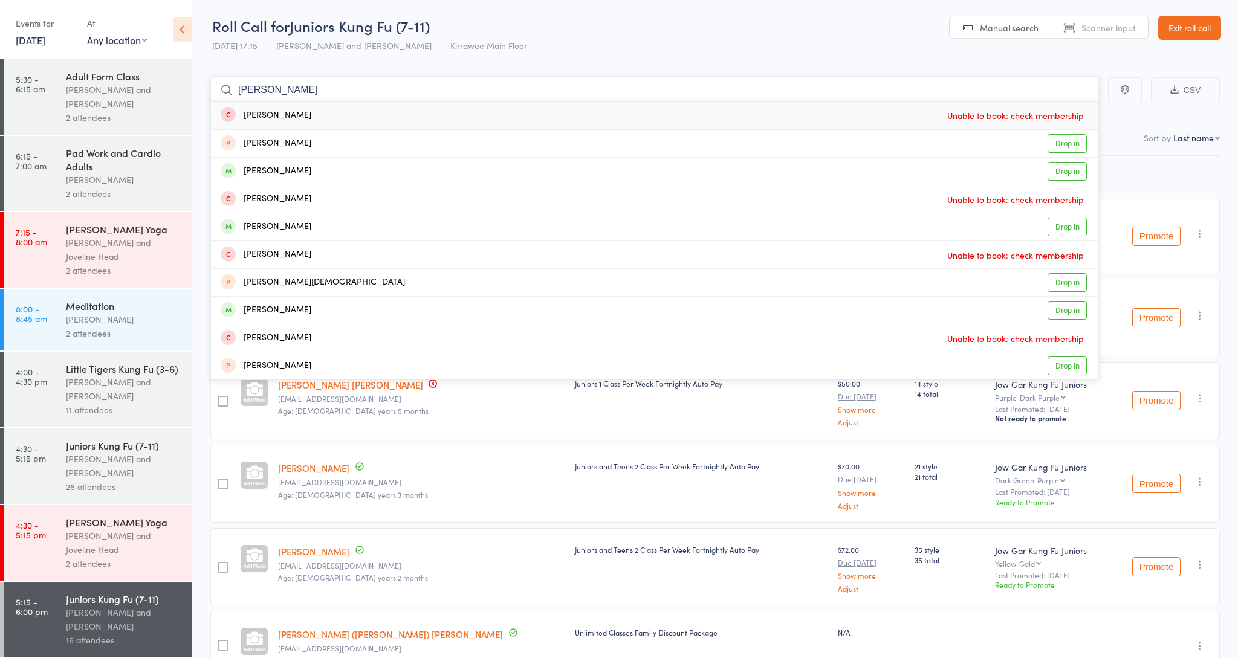
type input "[PERSON_NAME]"
drag, startPoint x: 288, startPoint y: 117, endPoint x: 285, endPoint y: 222, distance: 104.7
click at [285, 222] on div "[PERSON_NAME]" at bounding box center [266, 227] width 91 height 14
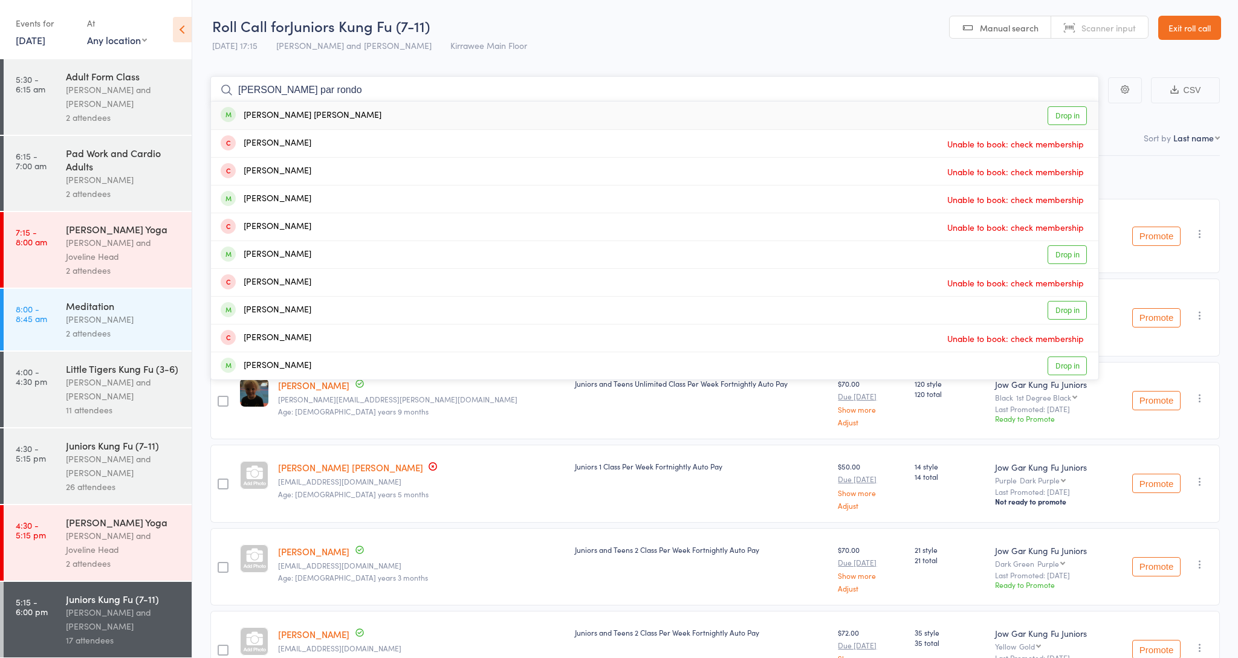
type input "[PERSON_NAME] par rondo"
drag, startPoint x: 288, startPoint y: 92, endPoint x: 352, endPoint y: 118, distance: 68.6
click at [352, 118] on div "[PERSON_NAME] [PERSON_NAME] Drop in" at bounding box center [654, 116] width 887 height 28
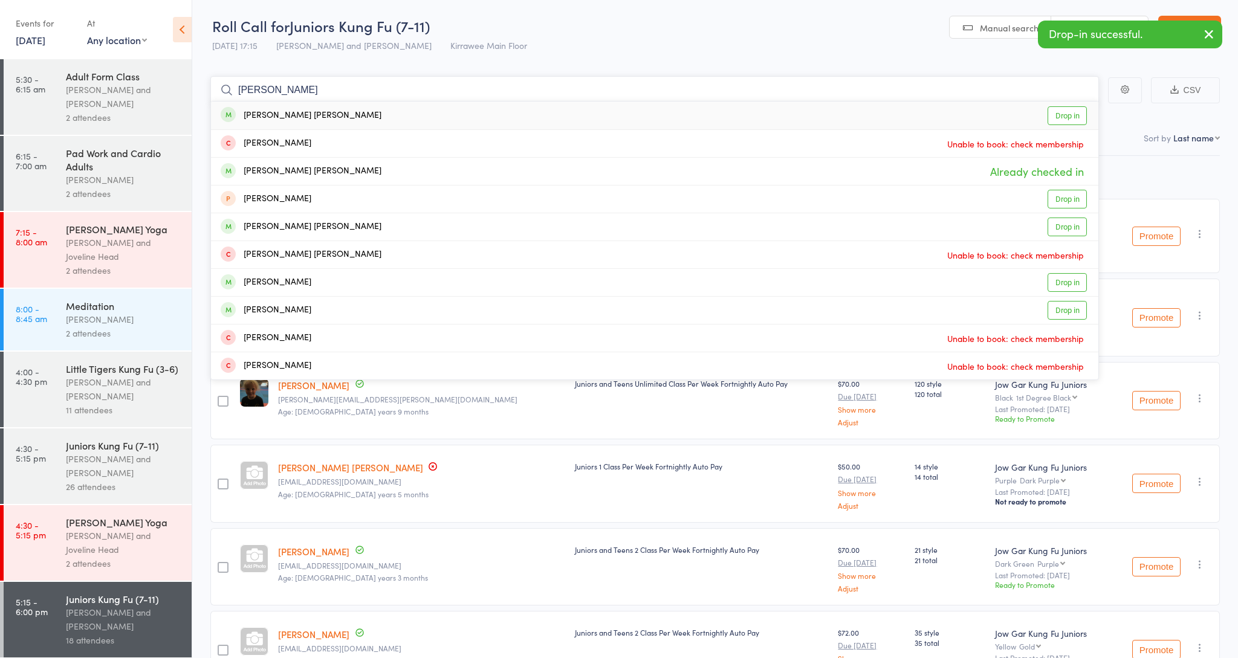
type input "[PERSON_NAME]"
drag, startPoint x: 371, startPoint y: 2, endPoint x: 368, endPoint y: 118, distance: 116.1
click at [368, 118] on div "[PERSON_NAME] [PERSON_NAME] Drop in" at bounding box center [654, 116] width 887 height 28
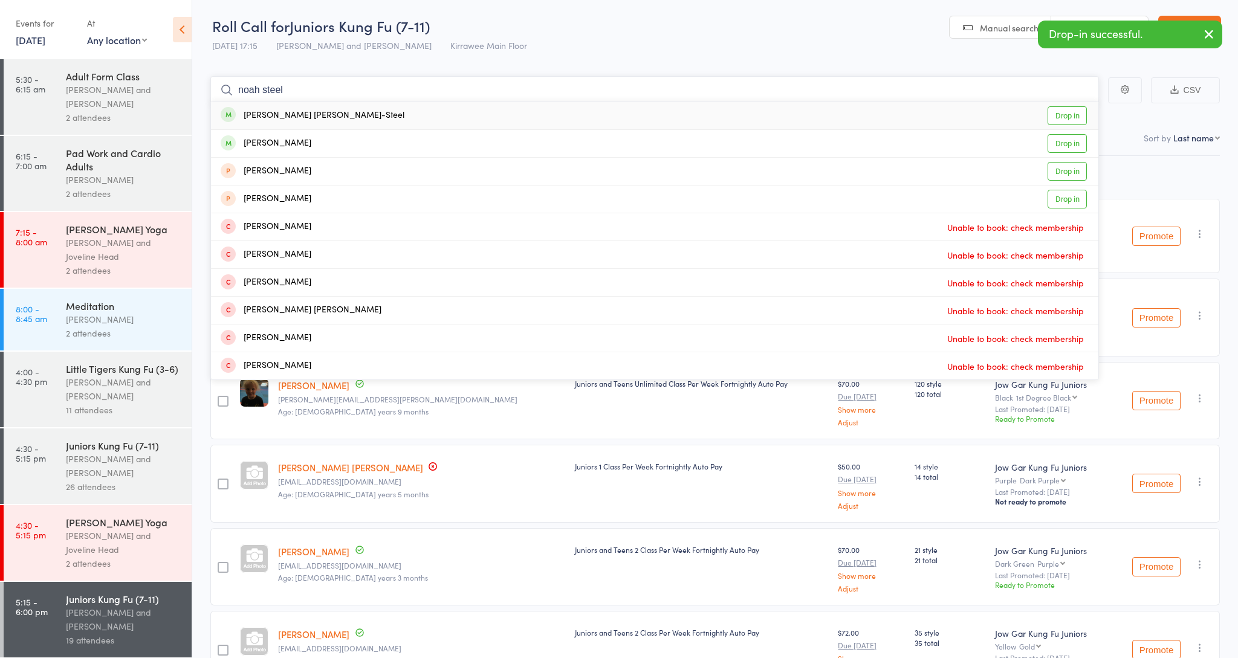
type input "noah steel"
click at [293, 111] on div "[PERSON_NAME] [PERSON_NAME]-Steel" at bounding box center [313, 116] width 184 height 14
